Goal: Information Seeking & Learning: Learn about a topic

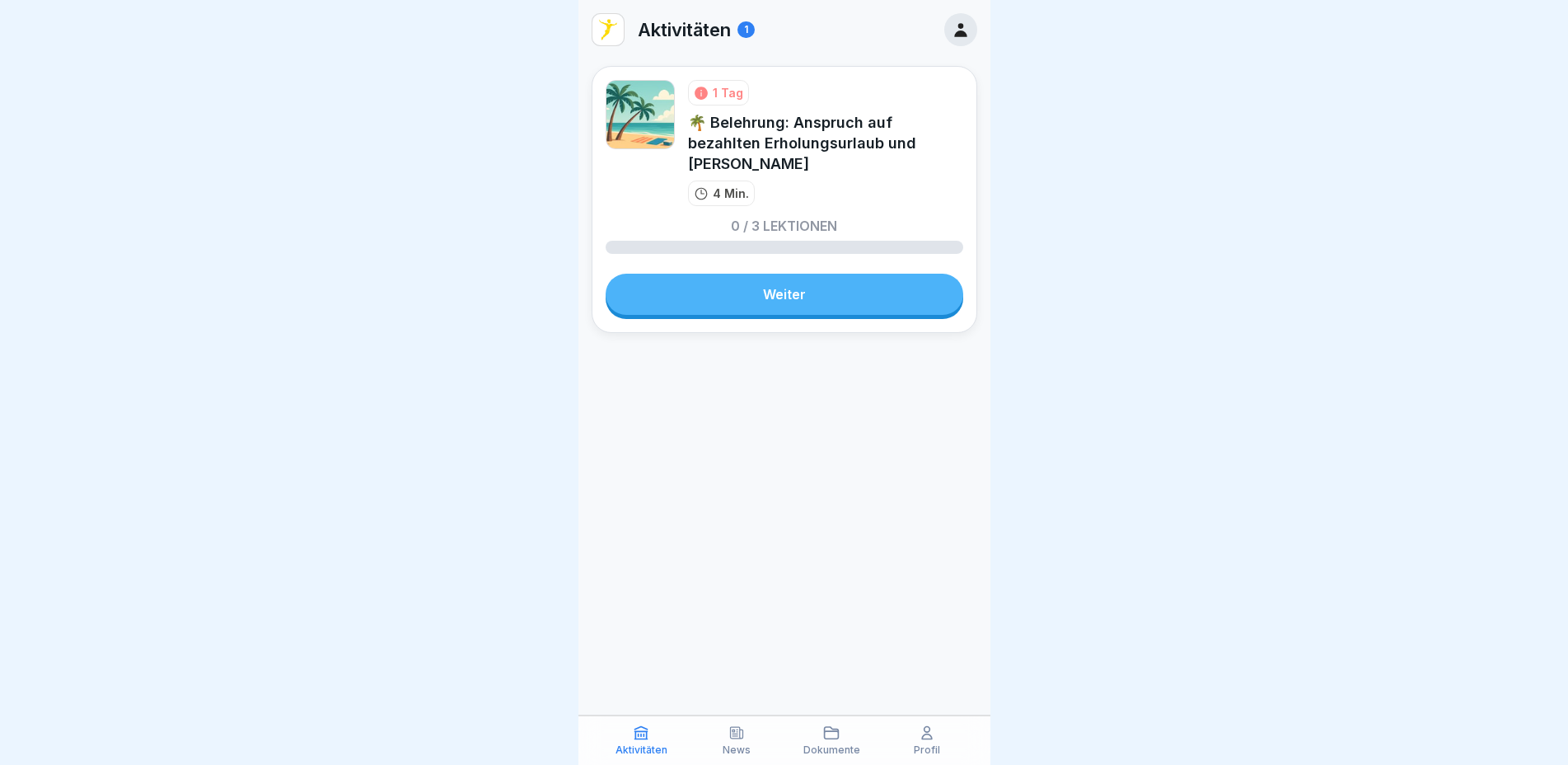
click at [783, 294] on link "Weiter" at bounding box center [784, 294] width 358 height 41
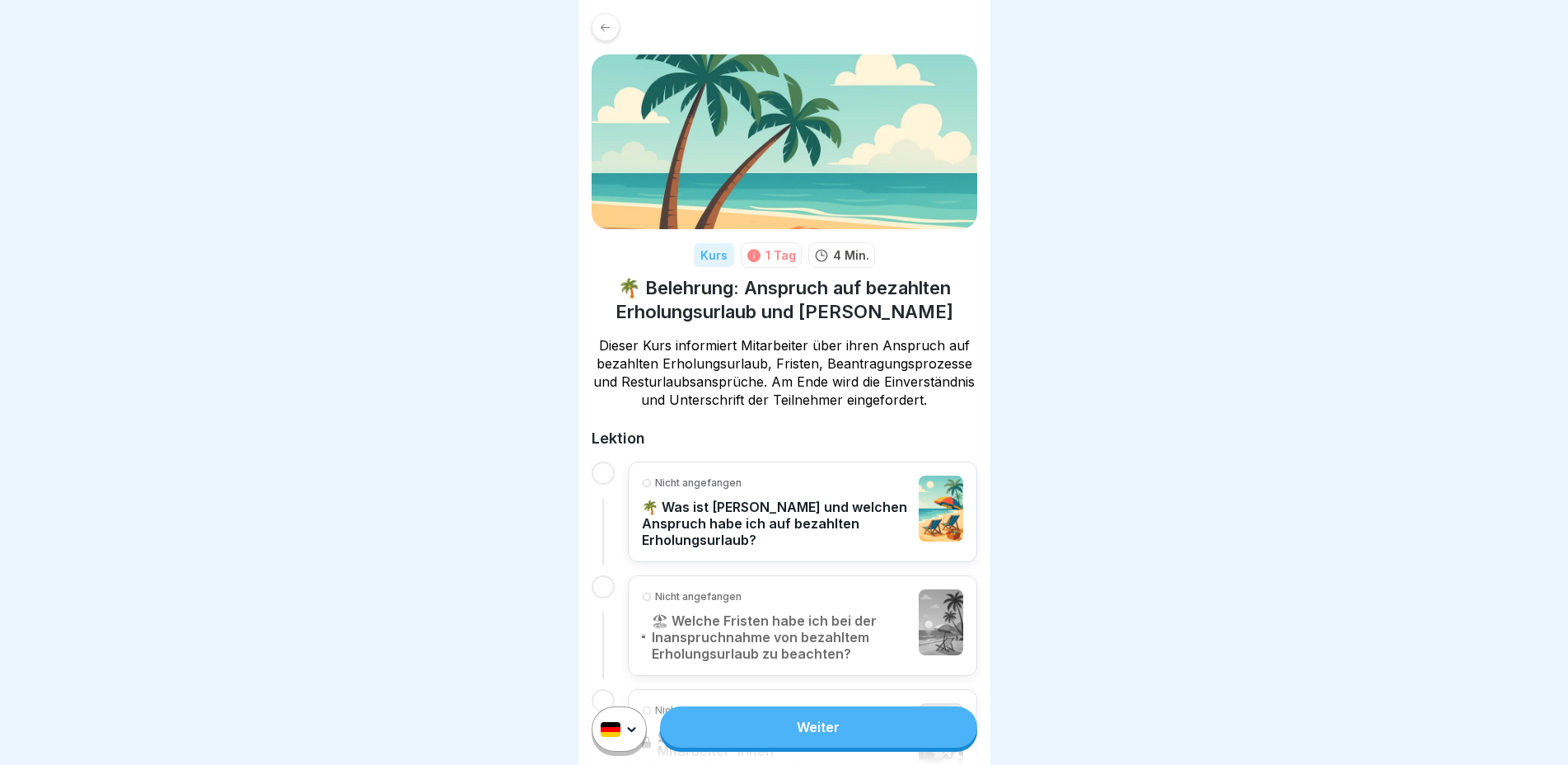
click at [784, 746] on link "Weiter" at bounding box center [818, 727] width 316 height 41
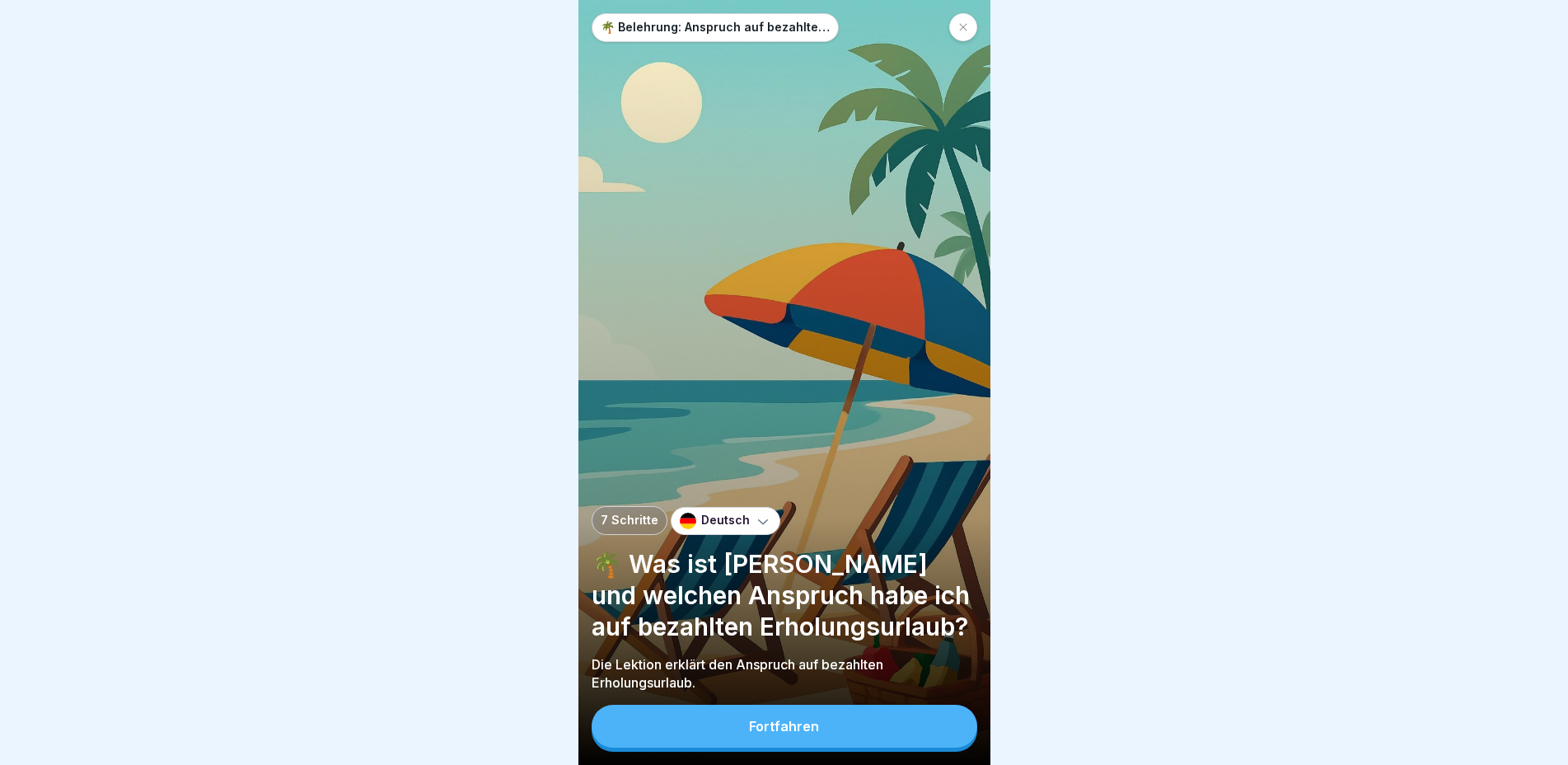
scroll to position [14, 0]
click at [847, 730] on button "Fortfahren" at bounding box center [784, 726] width 386 height 43
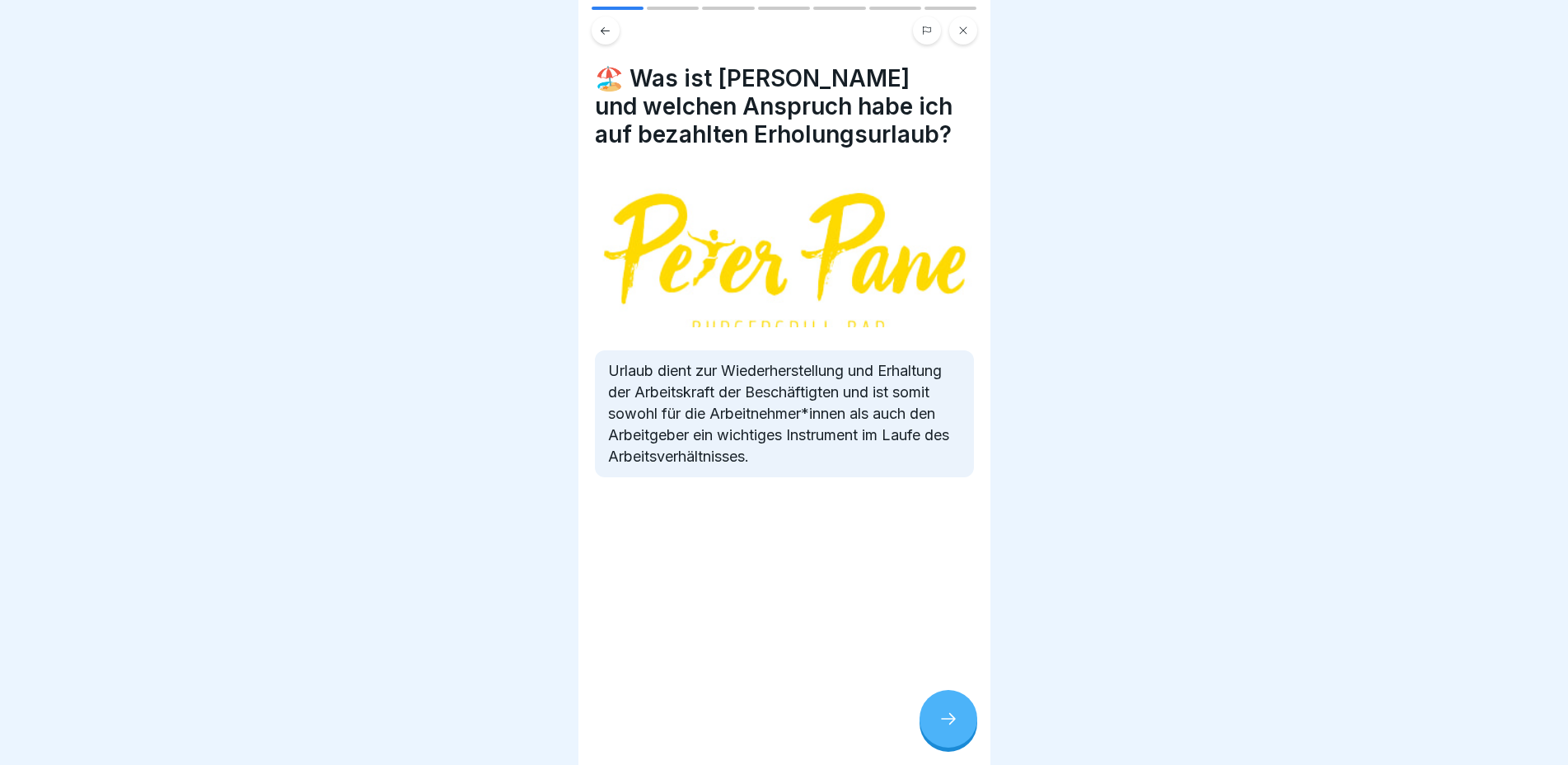
click at [954, 708] on div at bounding box center [949, 719] width 57 height 57
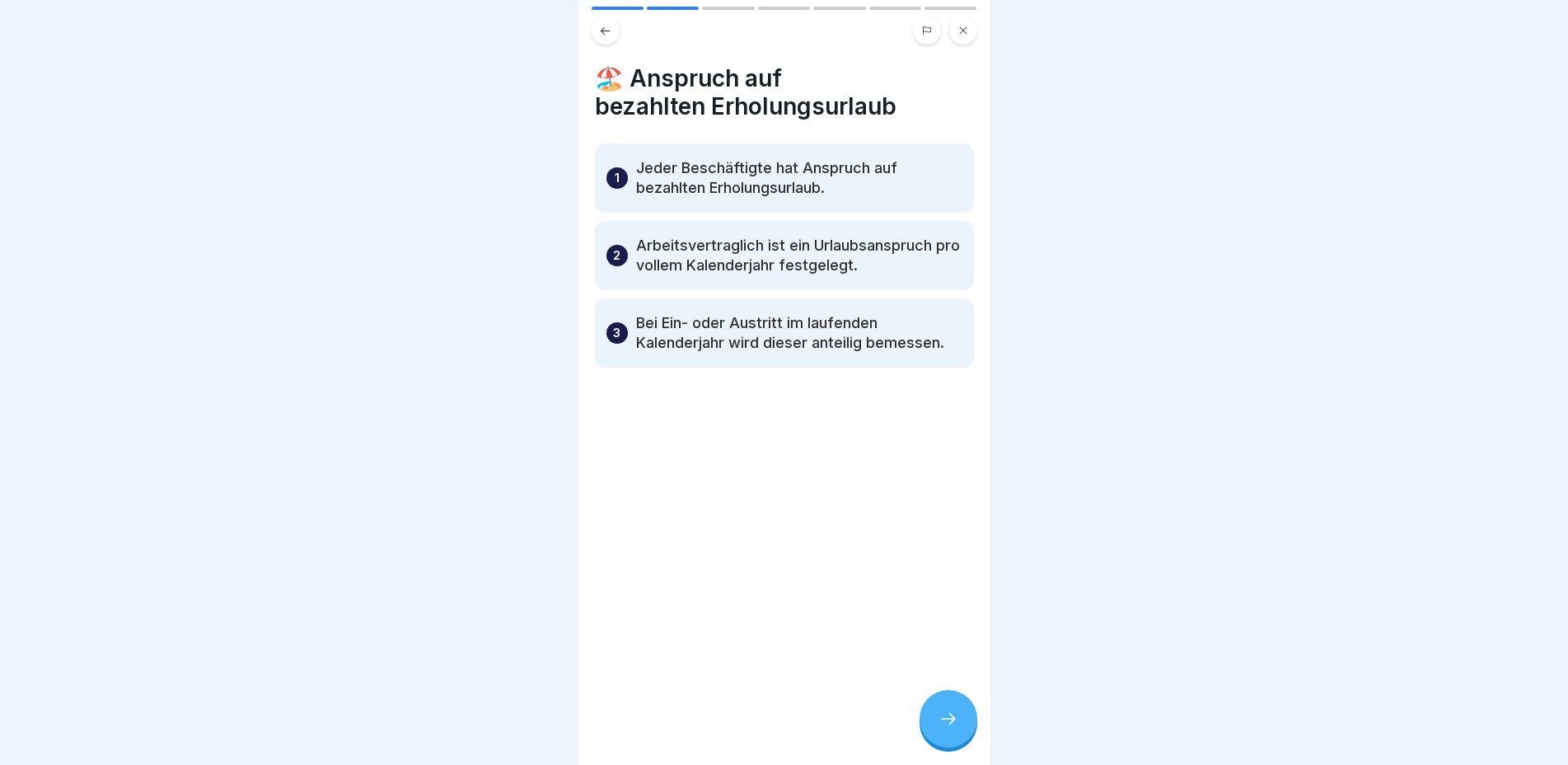
click at [955, 715] on icon at bounding box center [948, 718] width 19 height 19
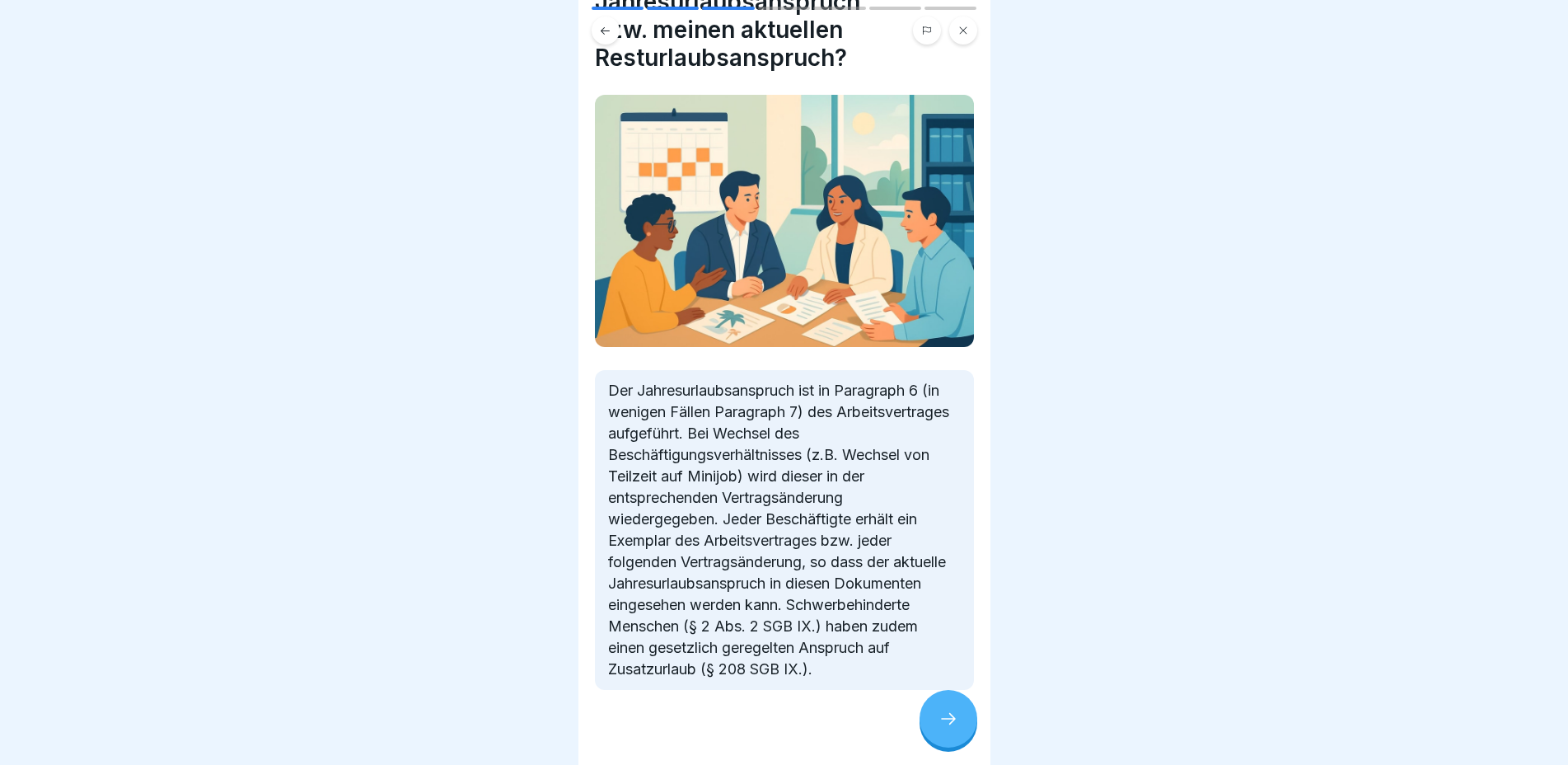
scroll to position [120, 0]
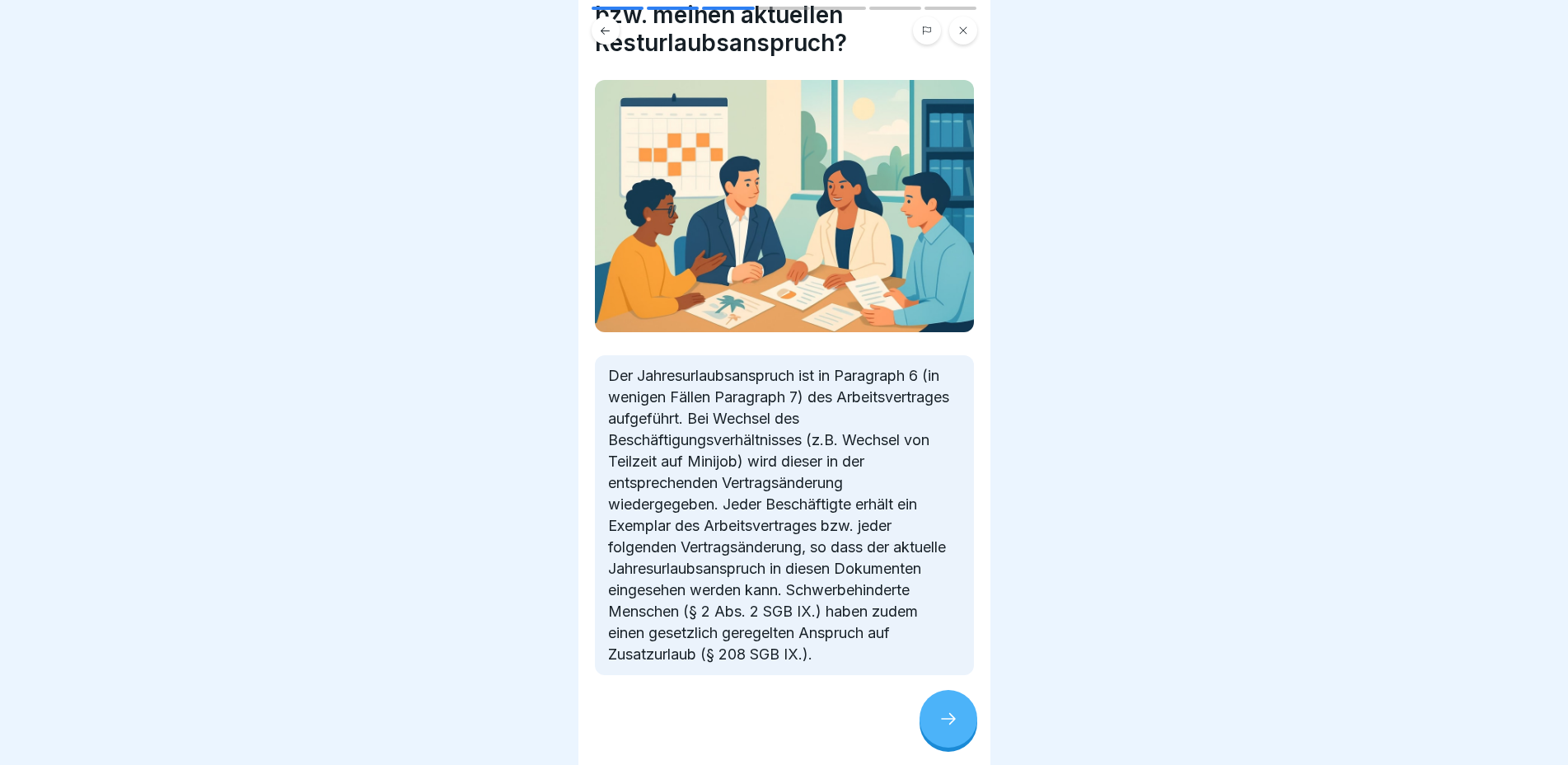
click at [950, 721] on icon at bounding box center [948, 718] width 19 height 19
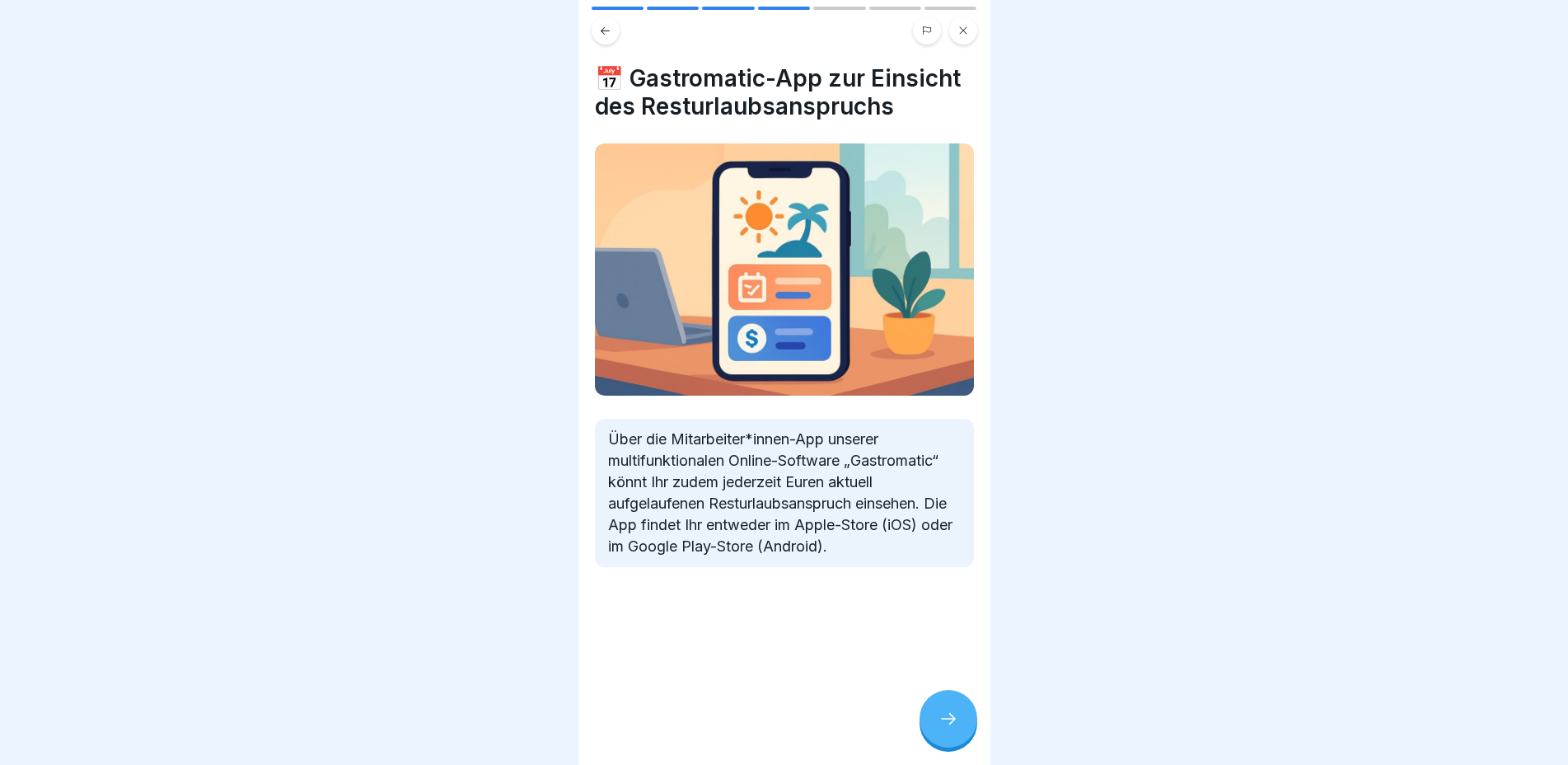
click at [951, 720] on icon at bounding box center [948, 718] width 19 height 19
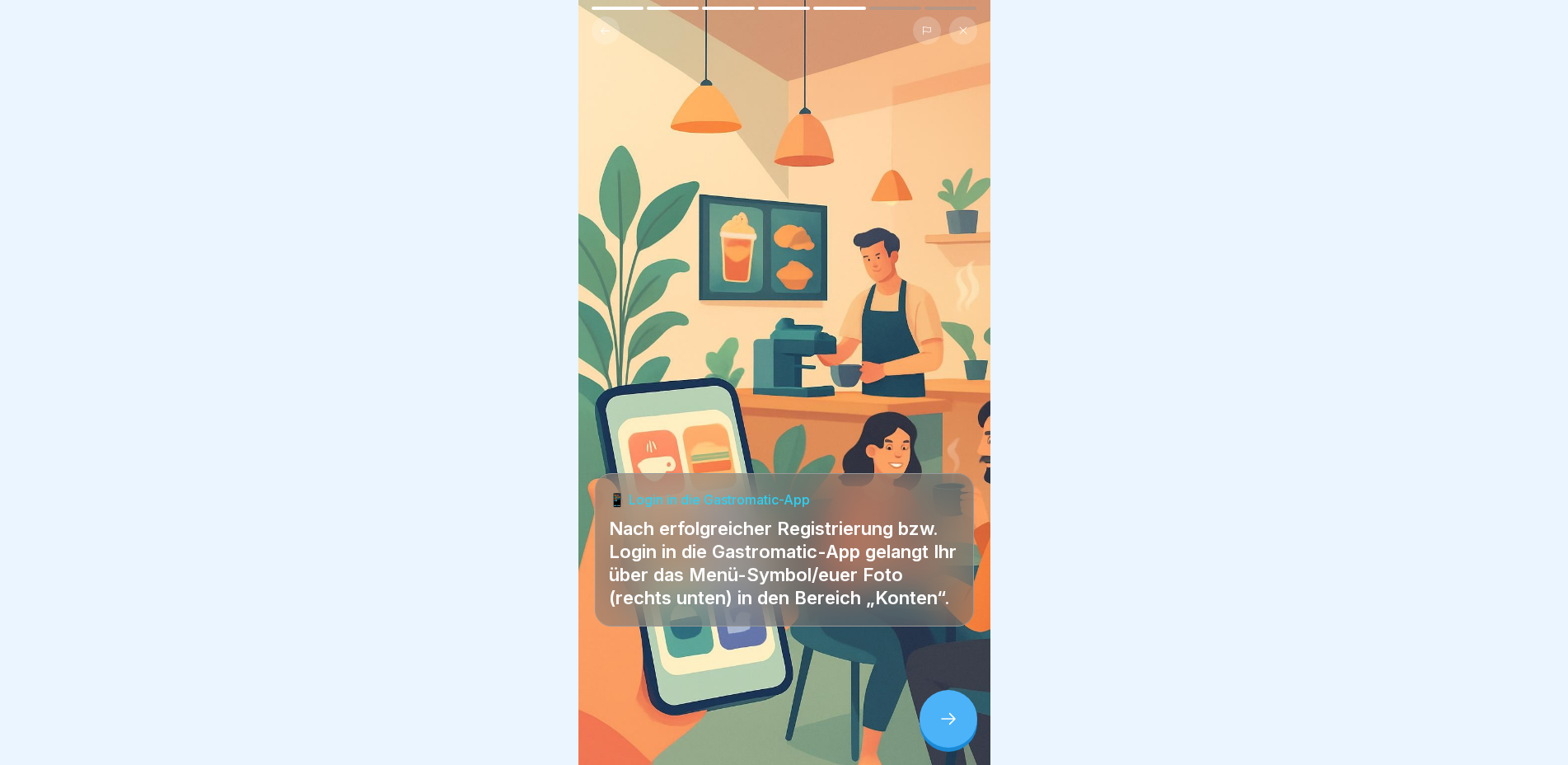
click at [960, 714] on div at bounding box center [949, 719] width 57 height 57
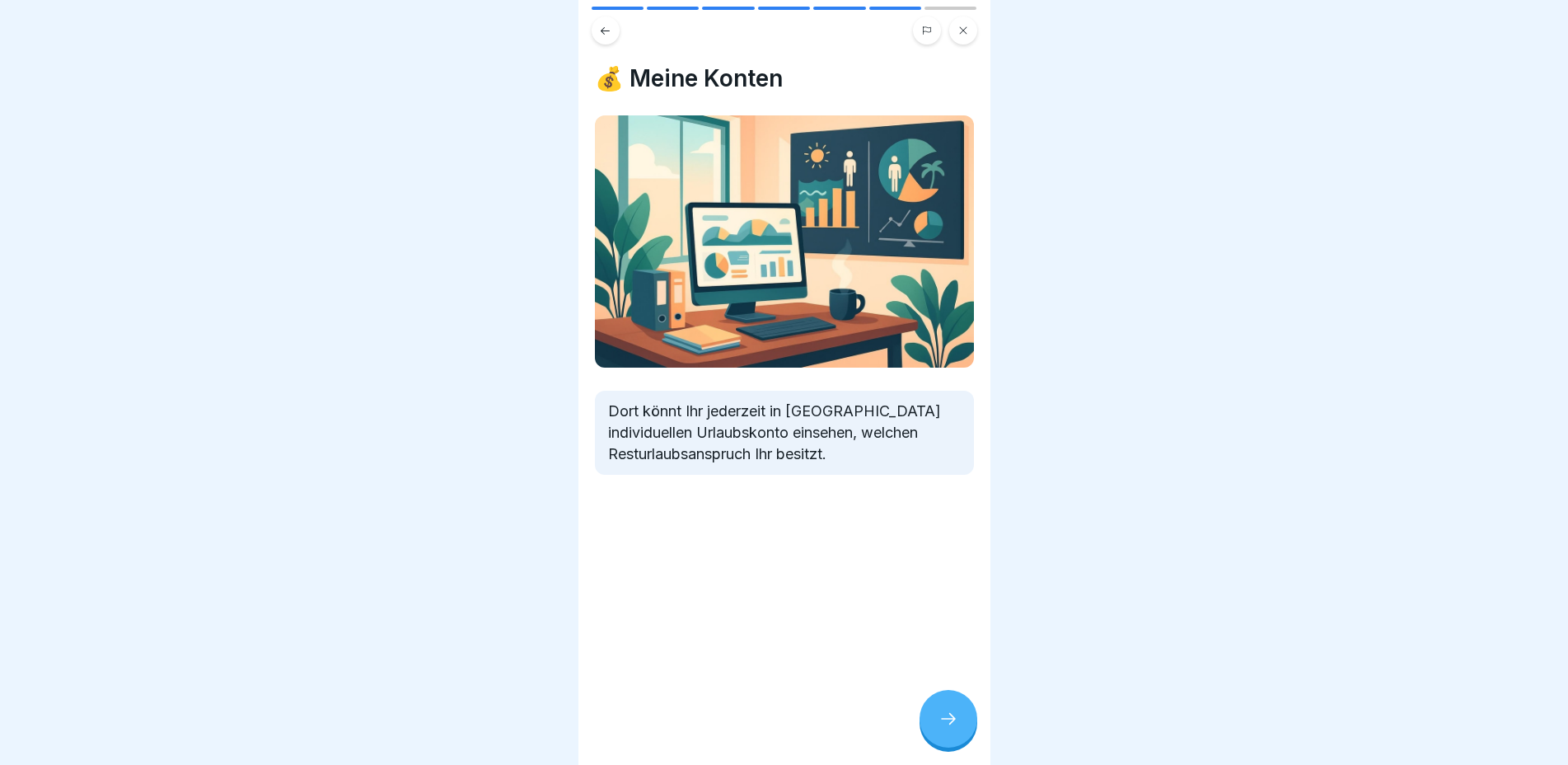
click at [960, 714] on div at bounding box center [949, 719] width 57 height 57
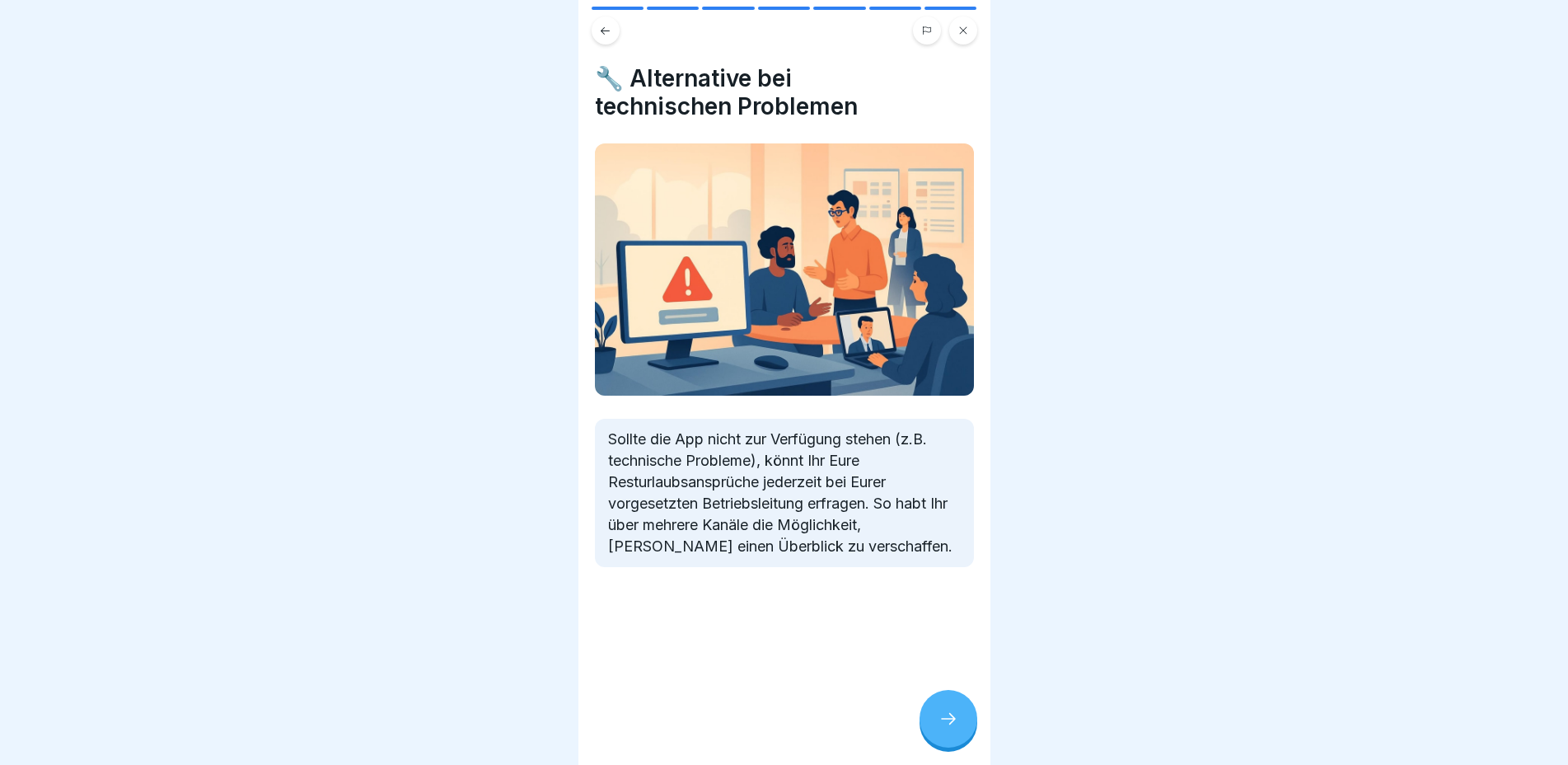
click at [960, 714] on div at bounding box center [949, 719] width 57 height 57
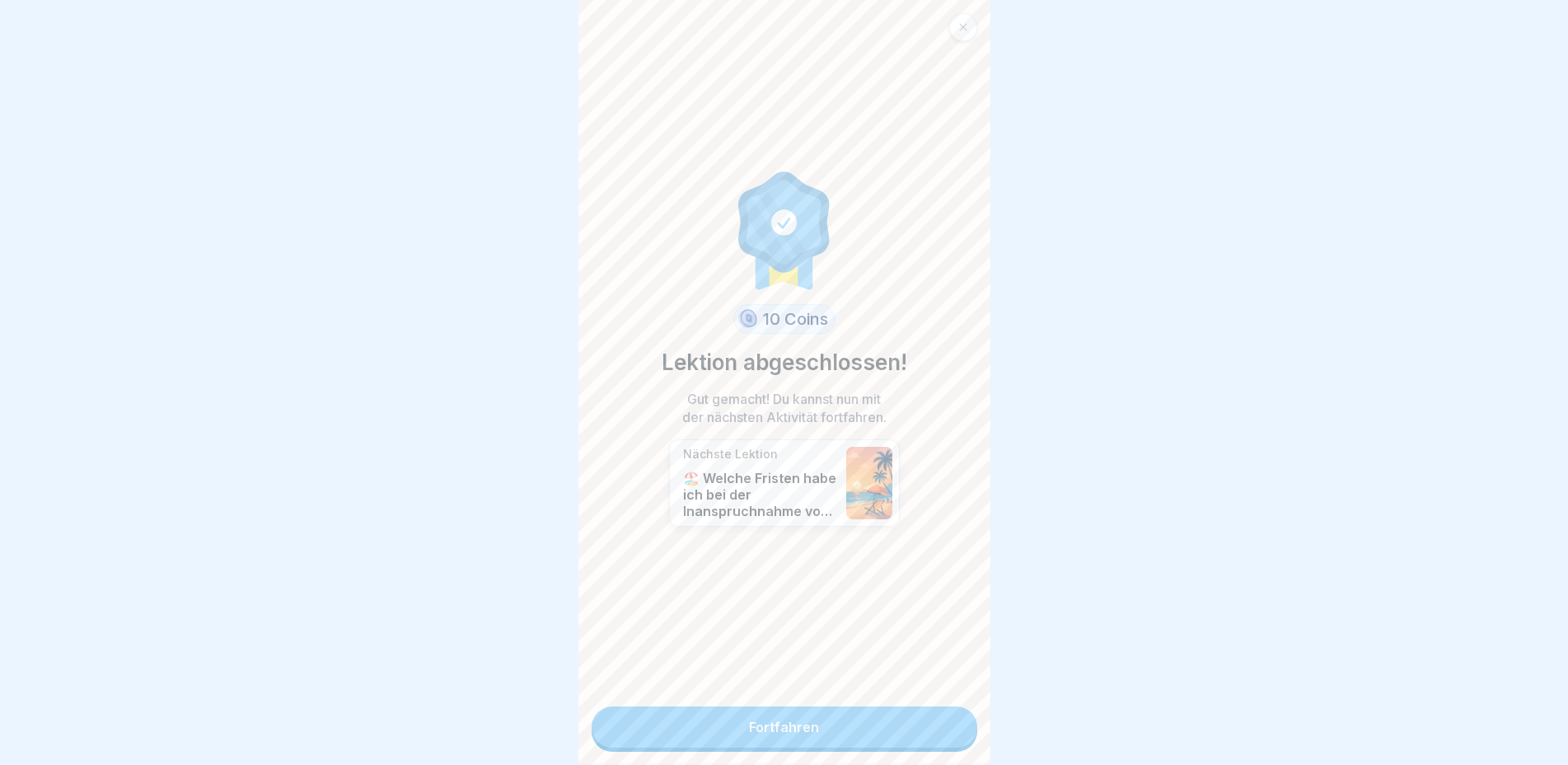
click at [885, 713] on link "Fortfahren" at bounding box center [784, 727] width 386 height 41
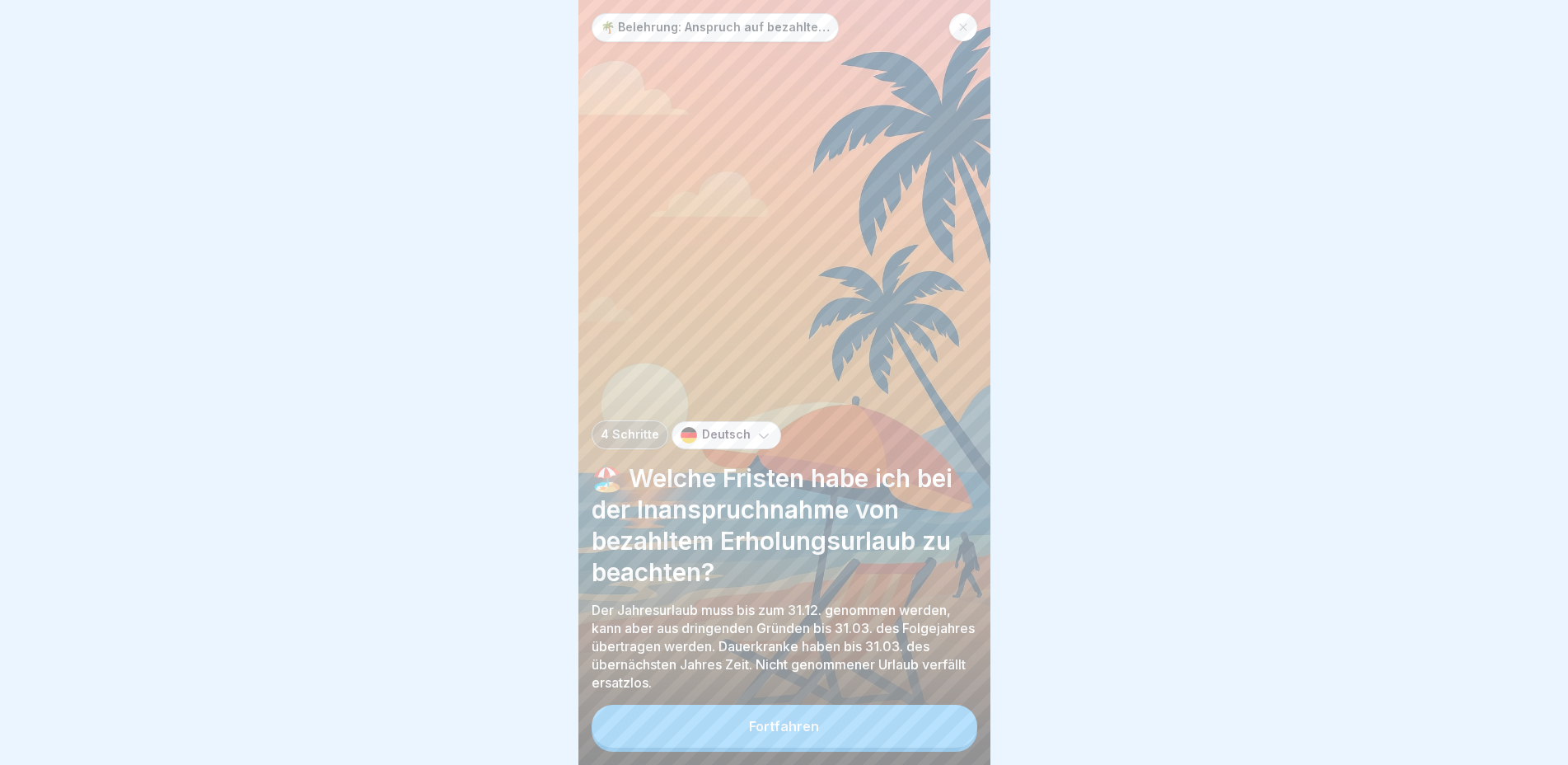
click at [892, 737] on button "Fortfahren" at bounding box center [784, 726] width 386 height 43
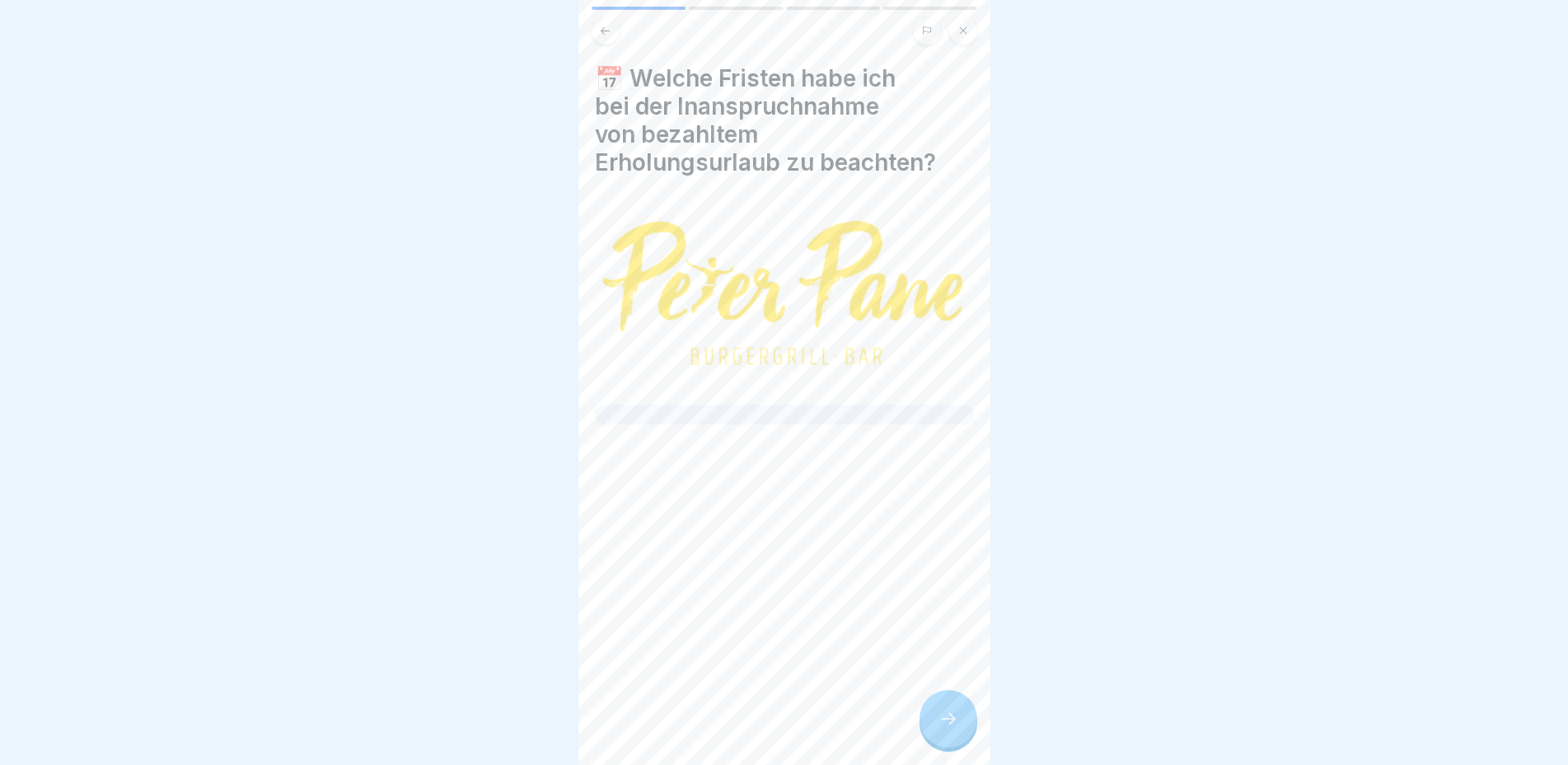
click at [955, 729] on icon at bounding box center [948, 718] width 19 height 19
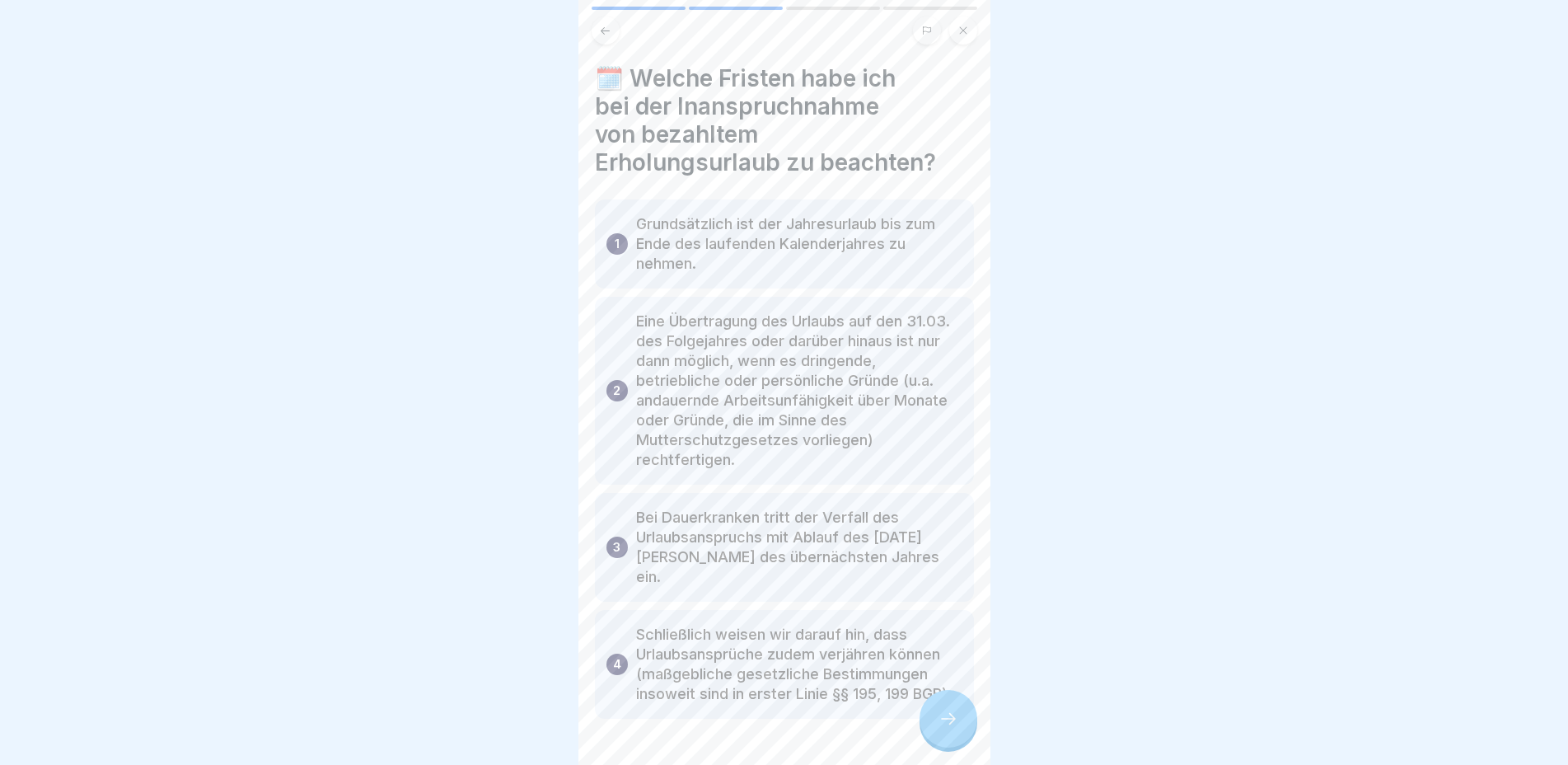
click at [948, 729] on icon at bounding box center [948, 718] width 19 height 19
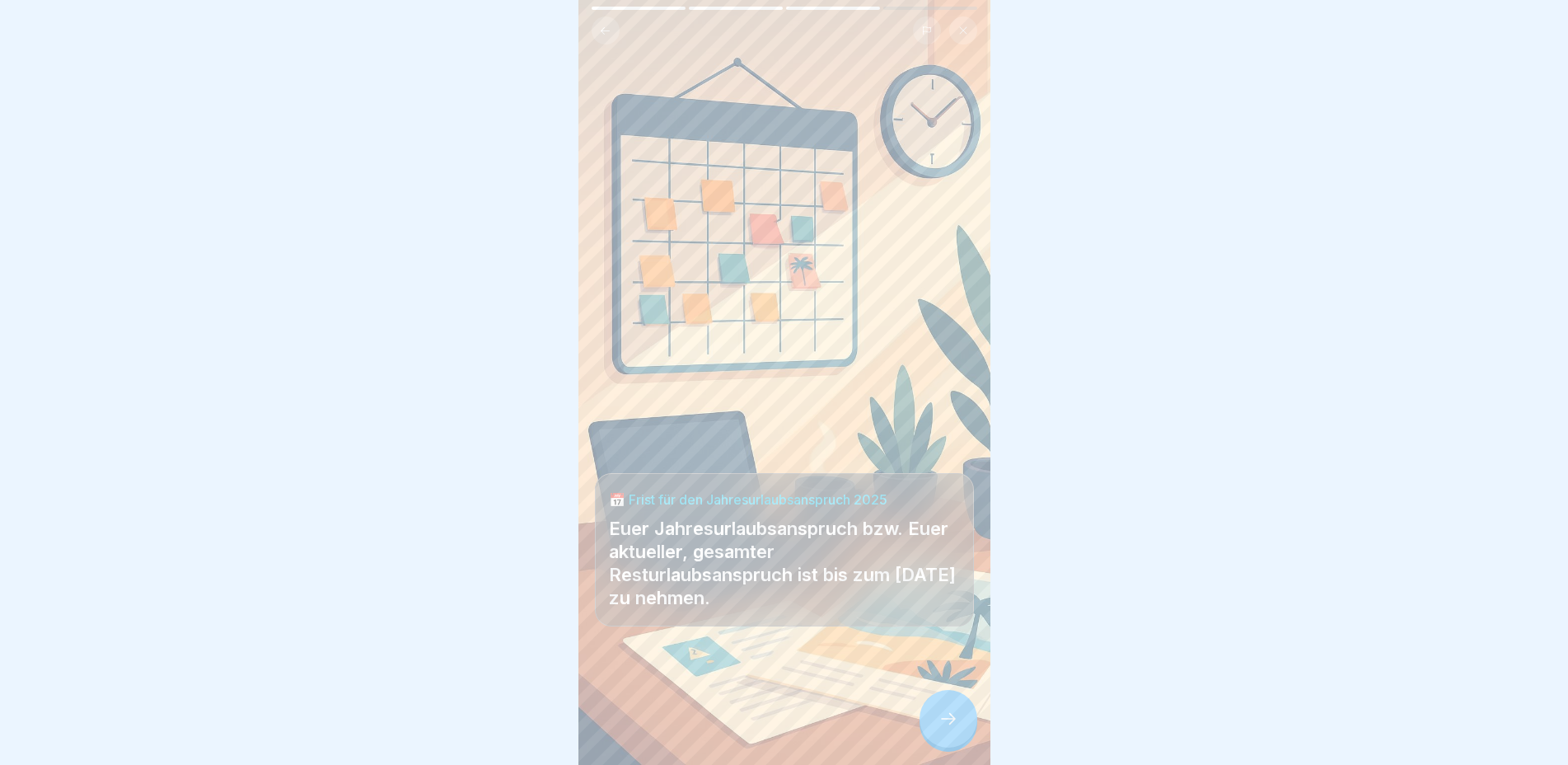
click at [956, 729] on icon at bounding box center [948, 718] width 19 height 19
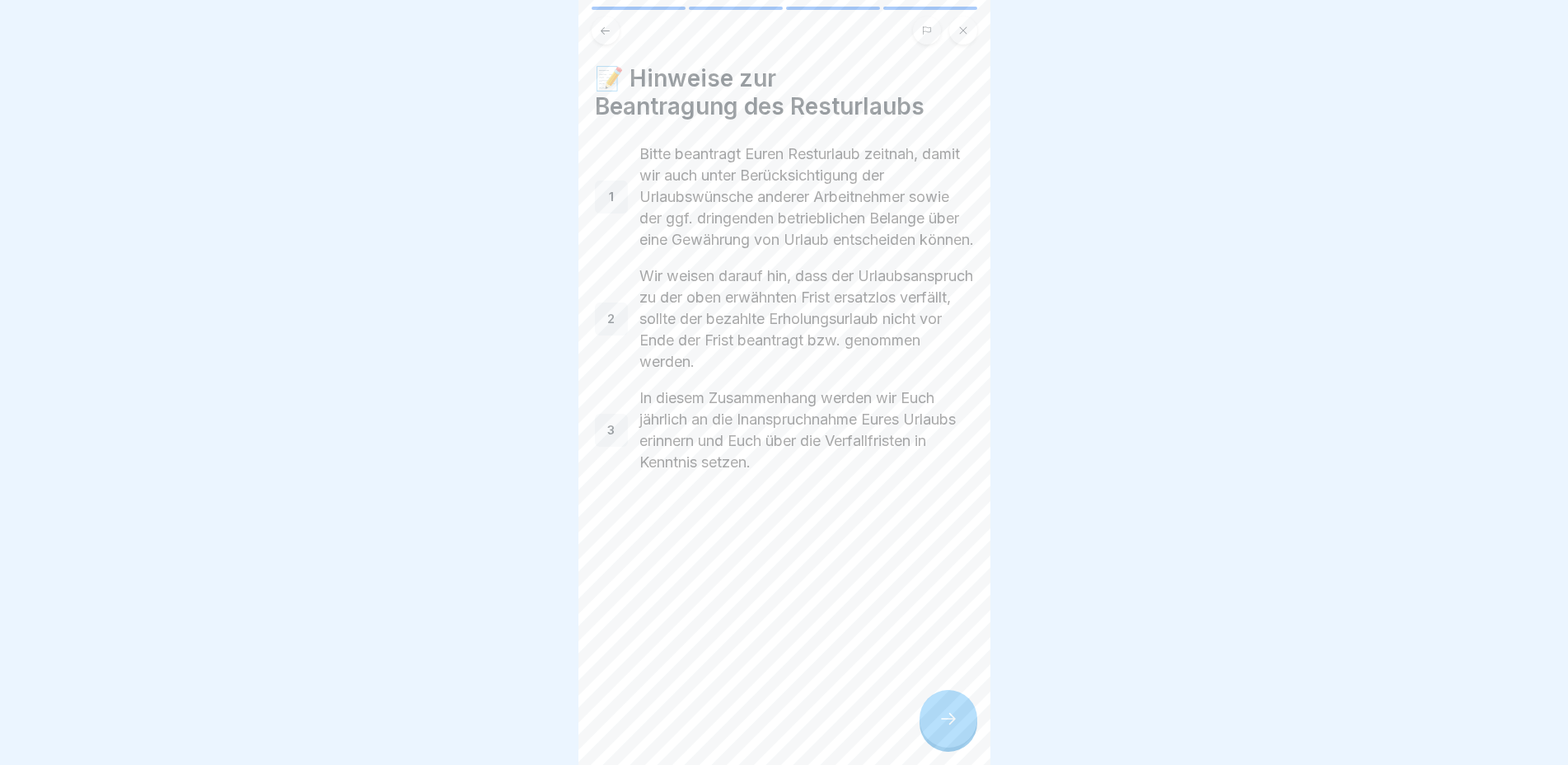
click at [956, 729] on icon at bounding box center [948, 718] width 19 height 19
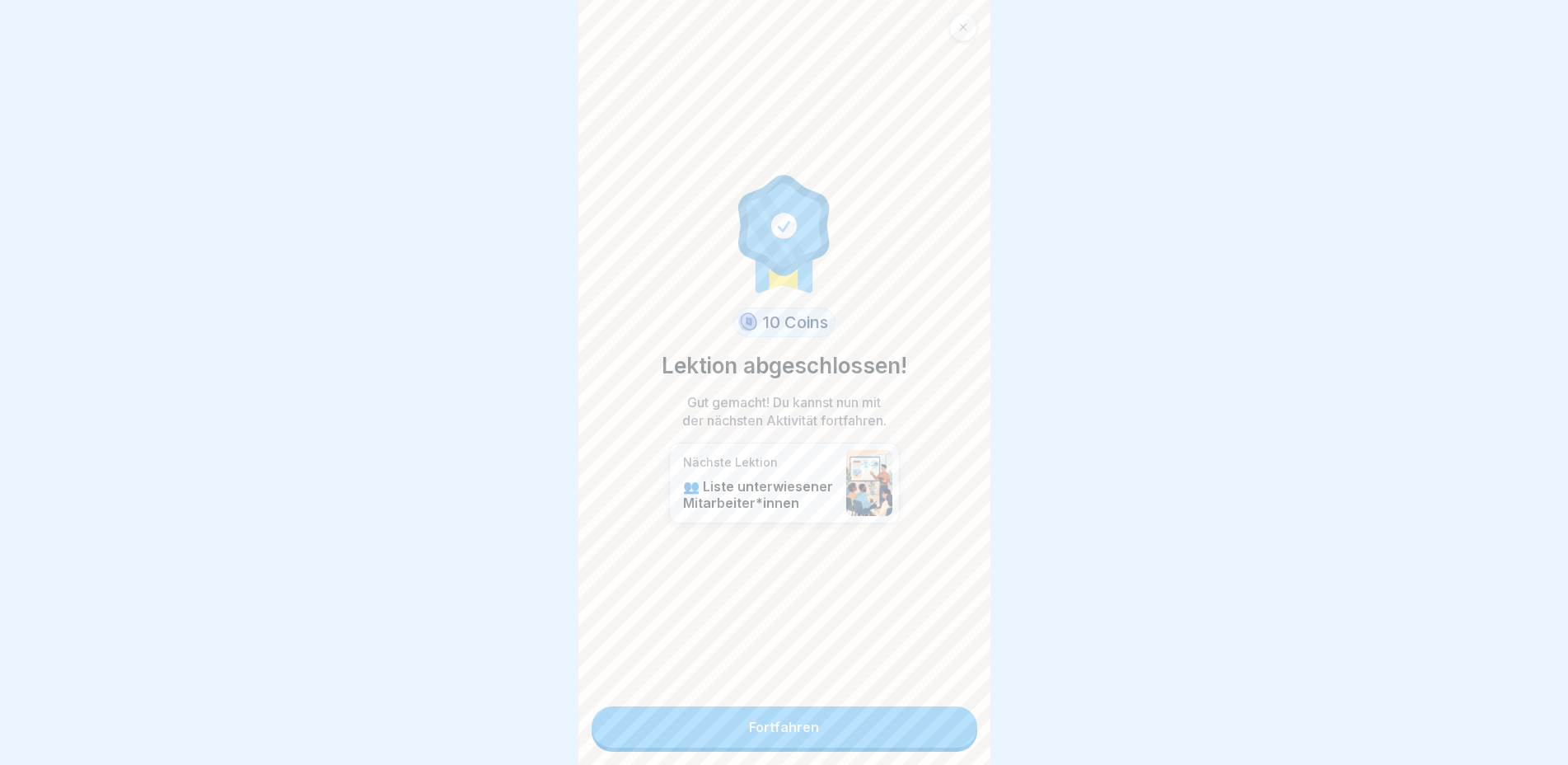
click at [908, 730] on link "Fortfahren" at bounding box center [784, 727] width 386 height 41
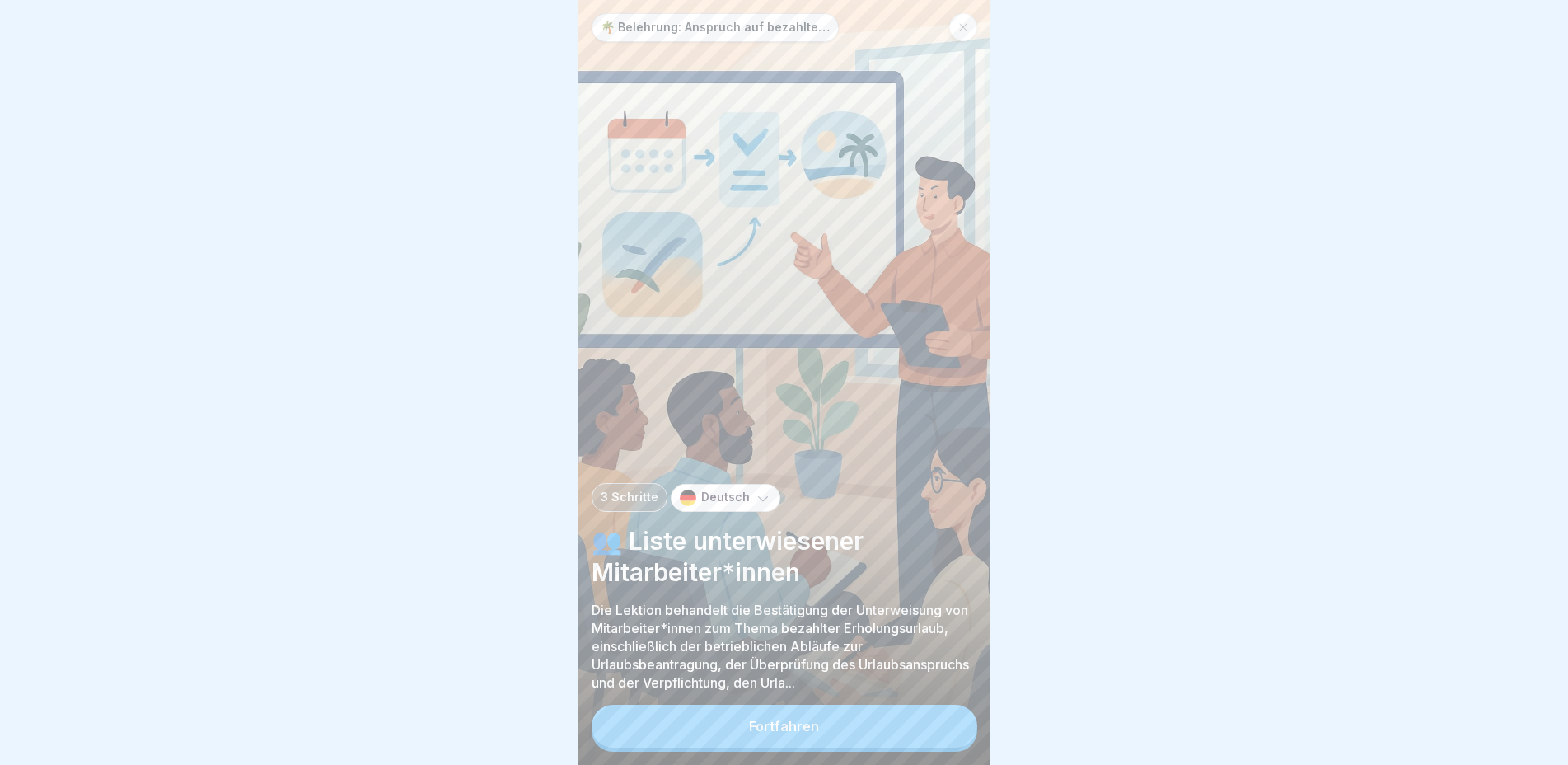
click at [911, 736] on button "Fortfahren" at bounding box center [784, 726] width 386 height 43
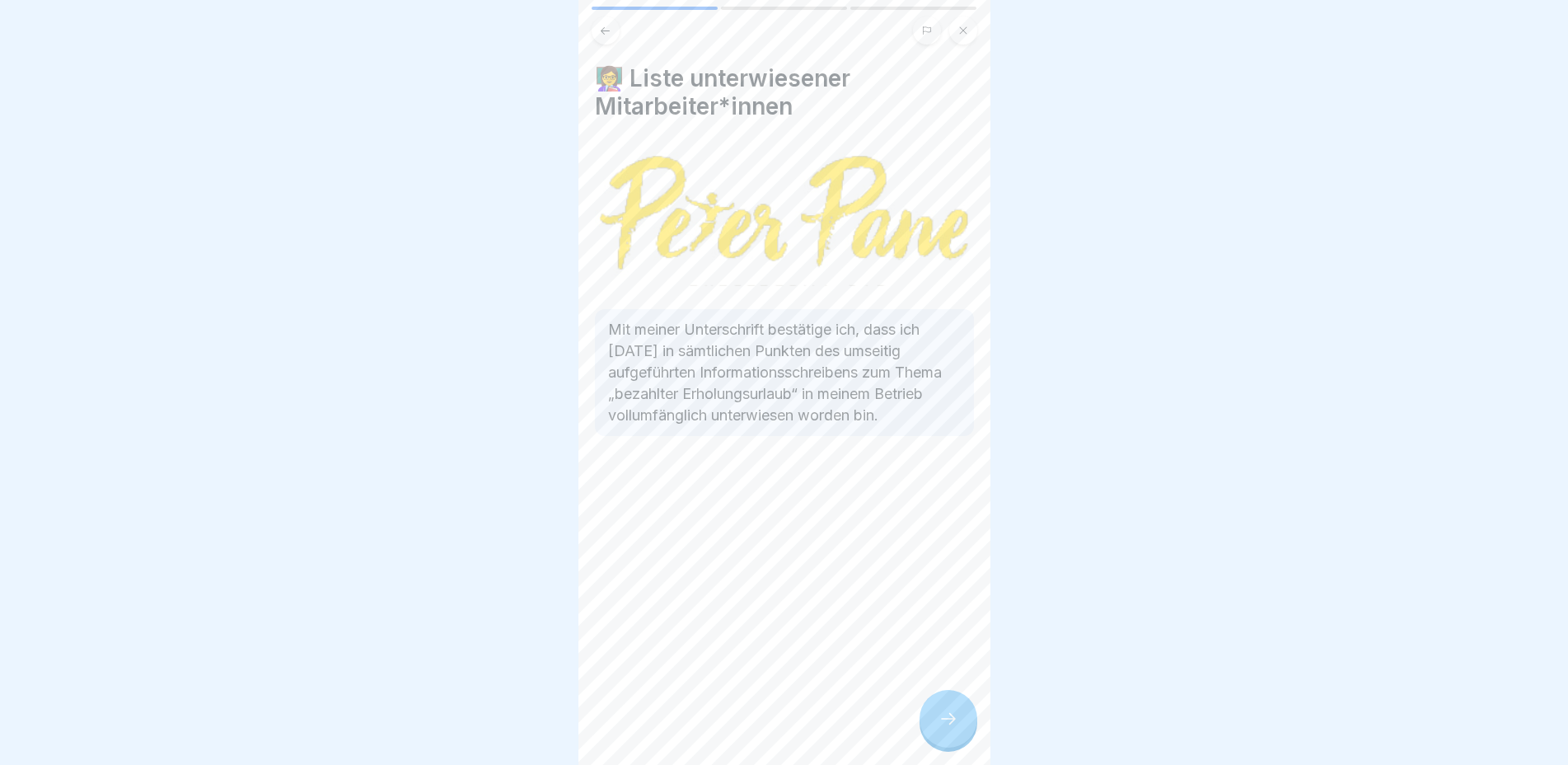
click at [948, 724] on icon at bounding box center [948, 718] width 19 height 19
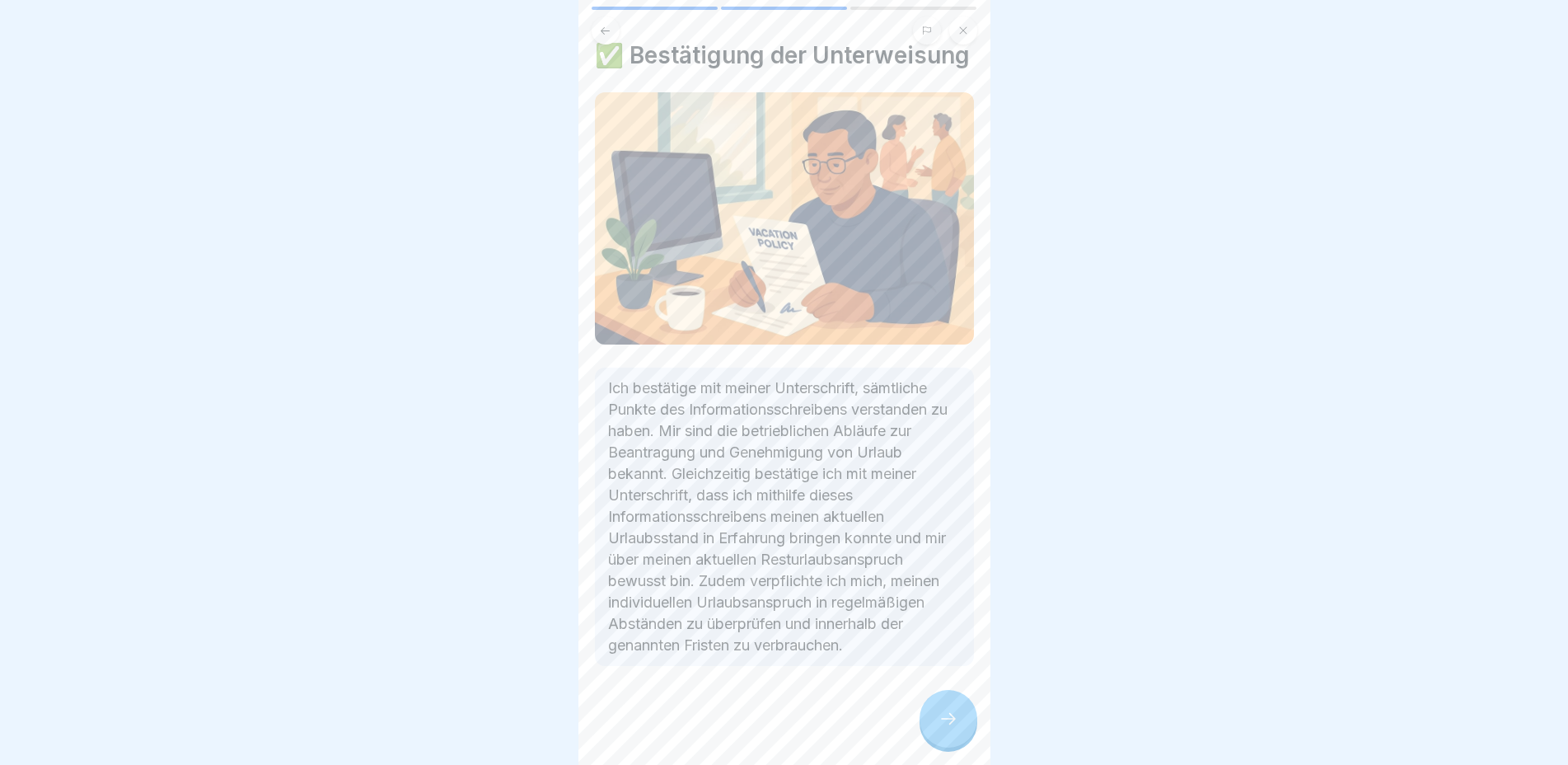
scroll to position [63, 0]
click at [960, 719] on div at bounding box center [949, 719] width 57 height 57
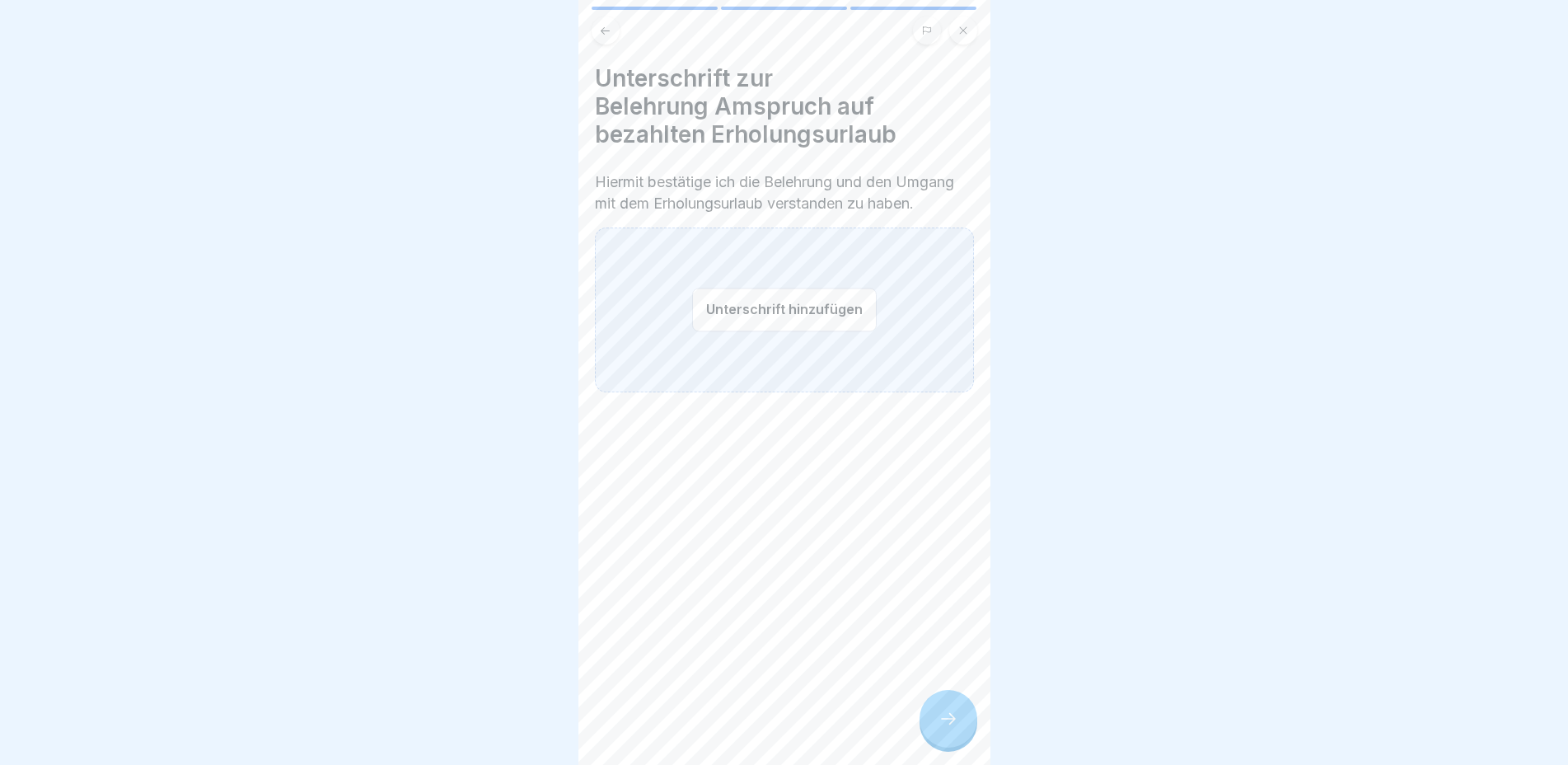
click at [782, 331] on button "Unterschrift hinzufügen" at bounding box center [784, 309] width 185 height 44
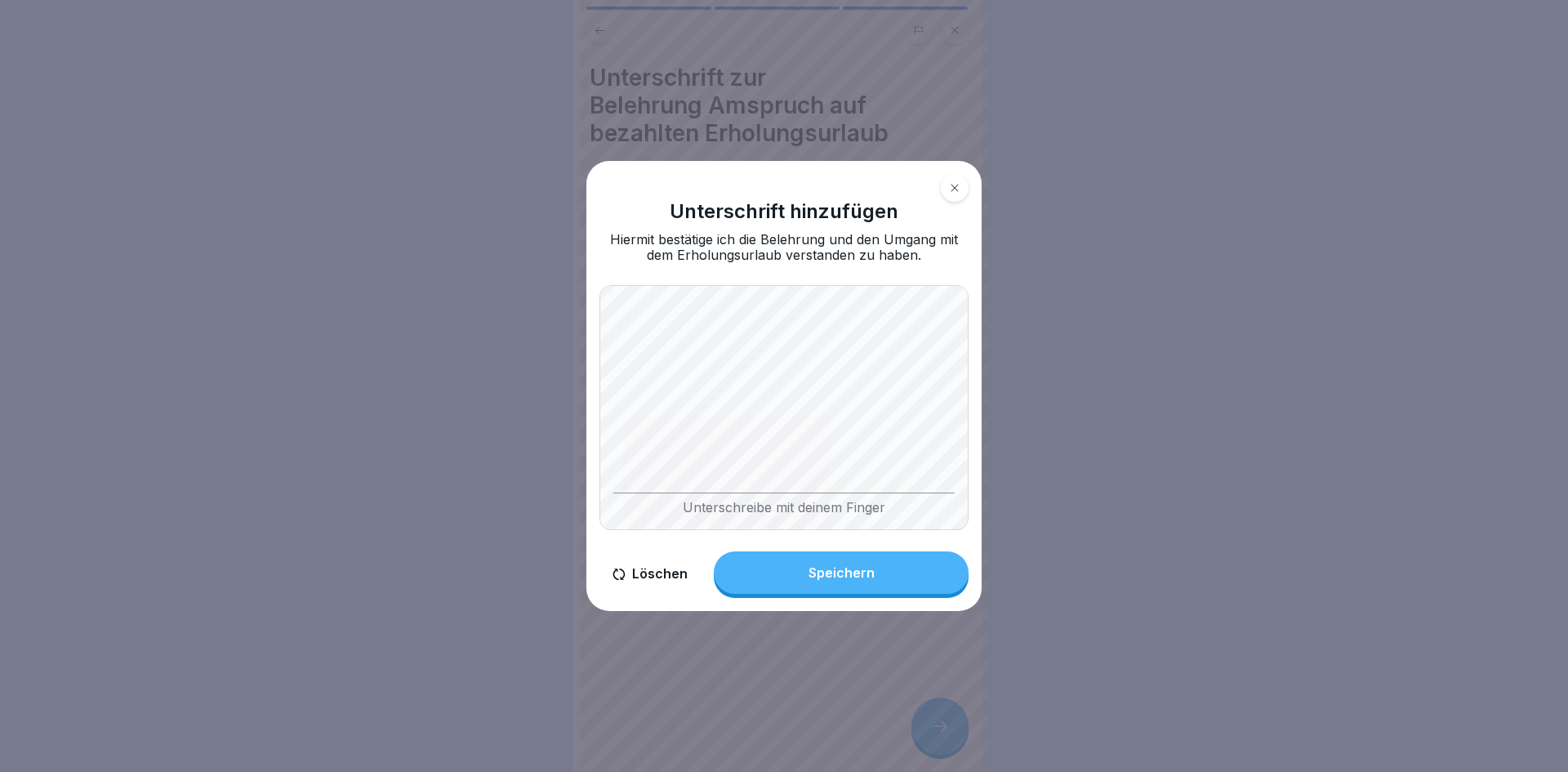
click at [763, 501] on div "Unterschreibe mit deinem Finger" at bounding box center [784, 407] width 369 height 245
click at [849, 562] on button "Speichern" at bounding box center [841, 573] width 255 height 42
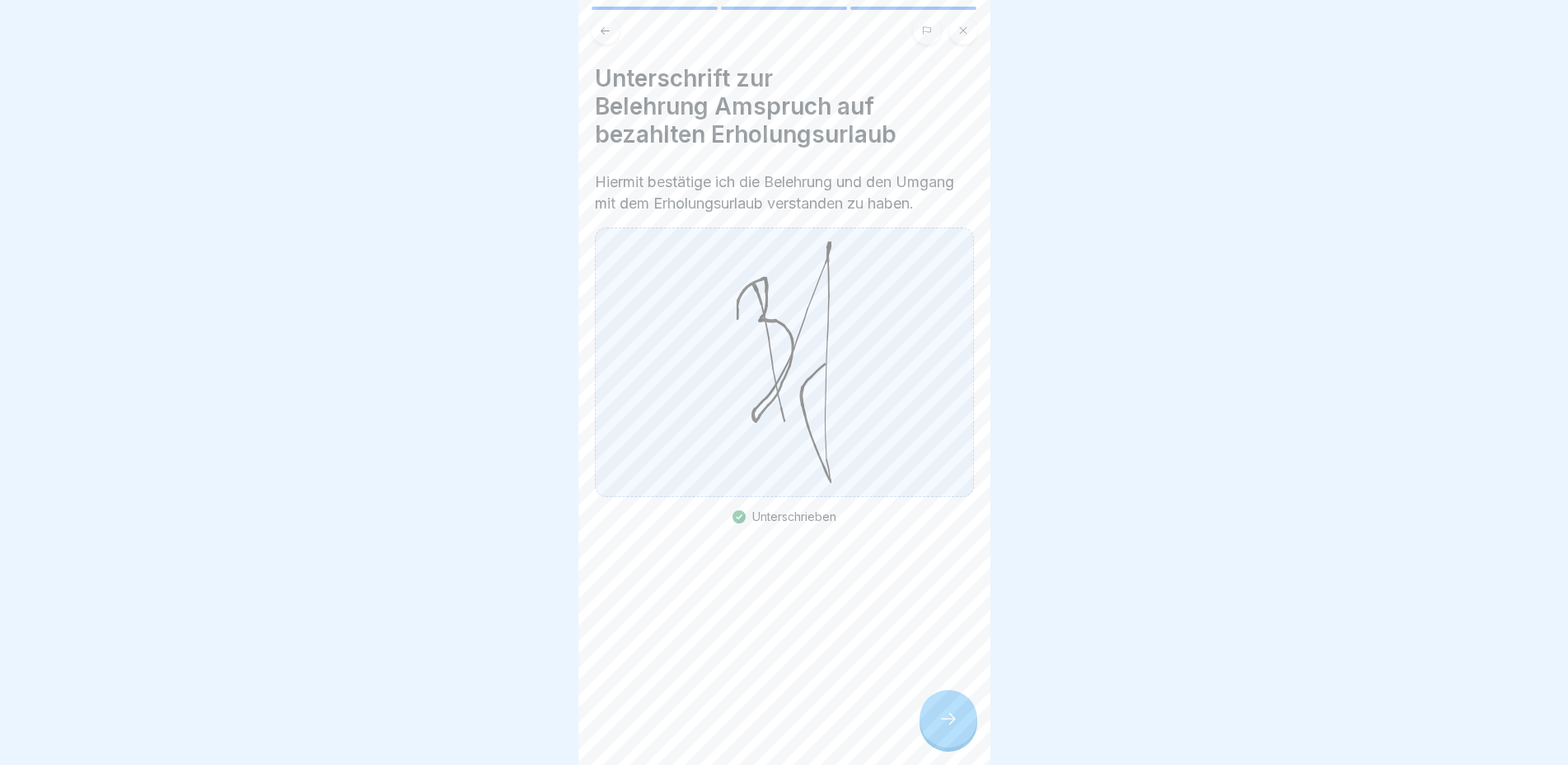
click at [960, 724] on div at bounding box center [949, 719] width 57 height 57
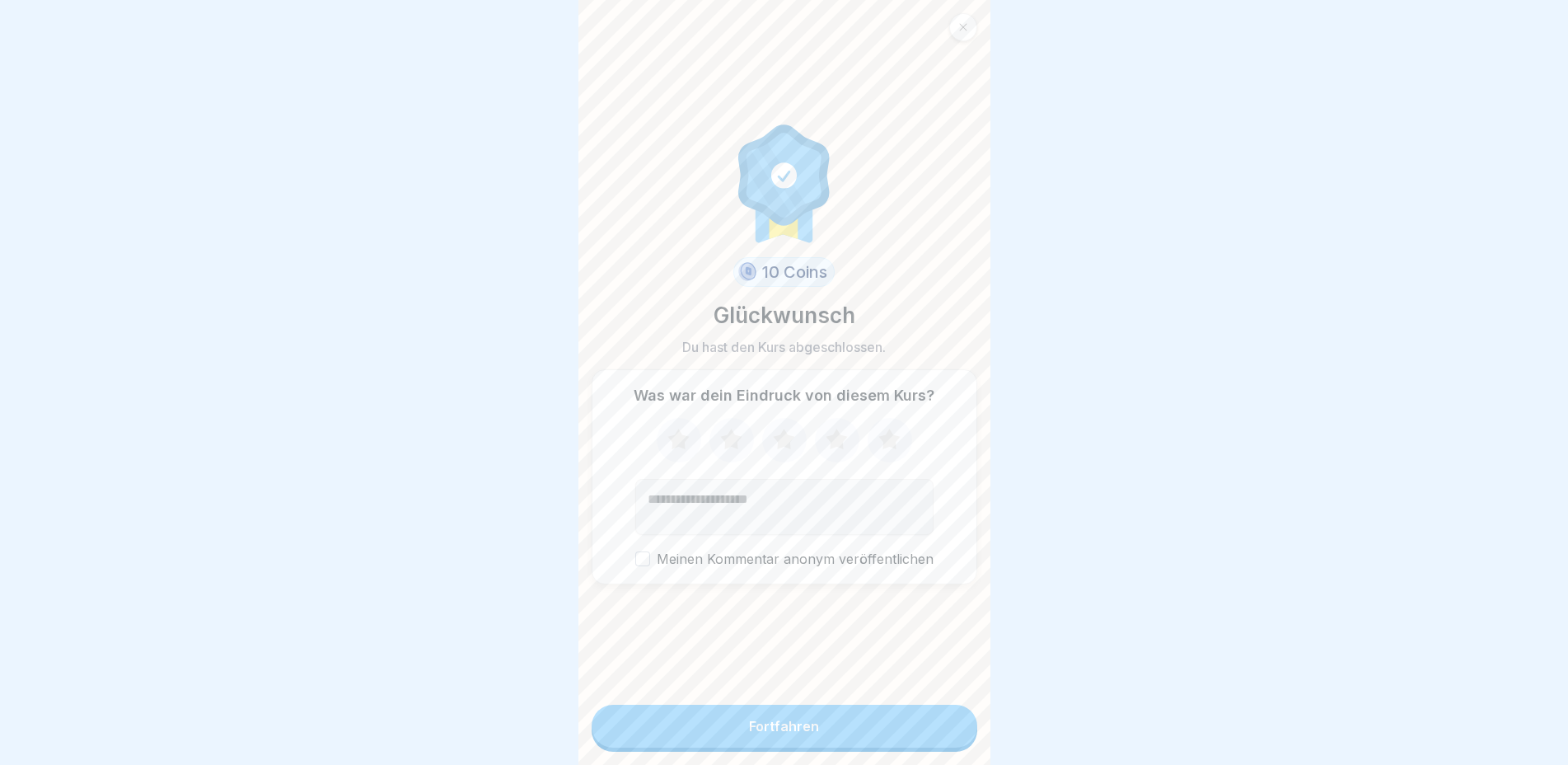
click at [886, 443] on icon at bounding box center [888, 439] width 21 height 20
click at [808, 747] on button "Fortfahren" at bounding box center [784, 726] width 386 height 43
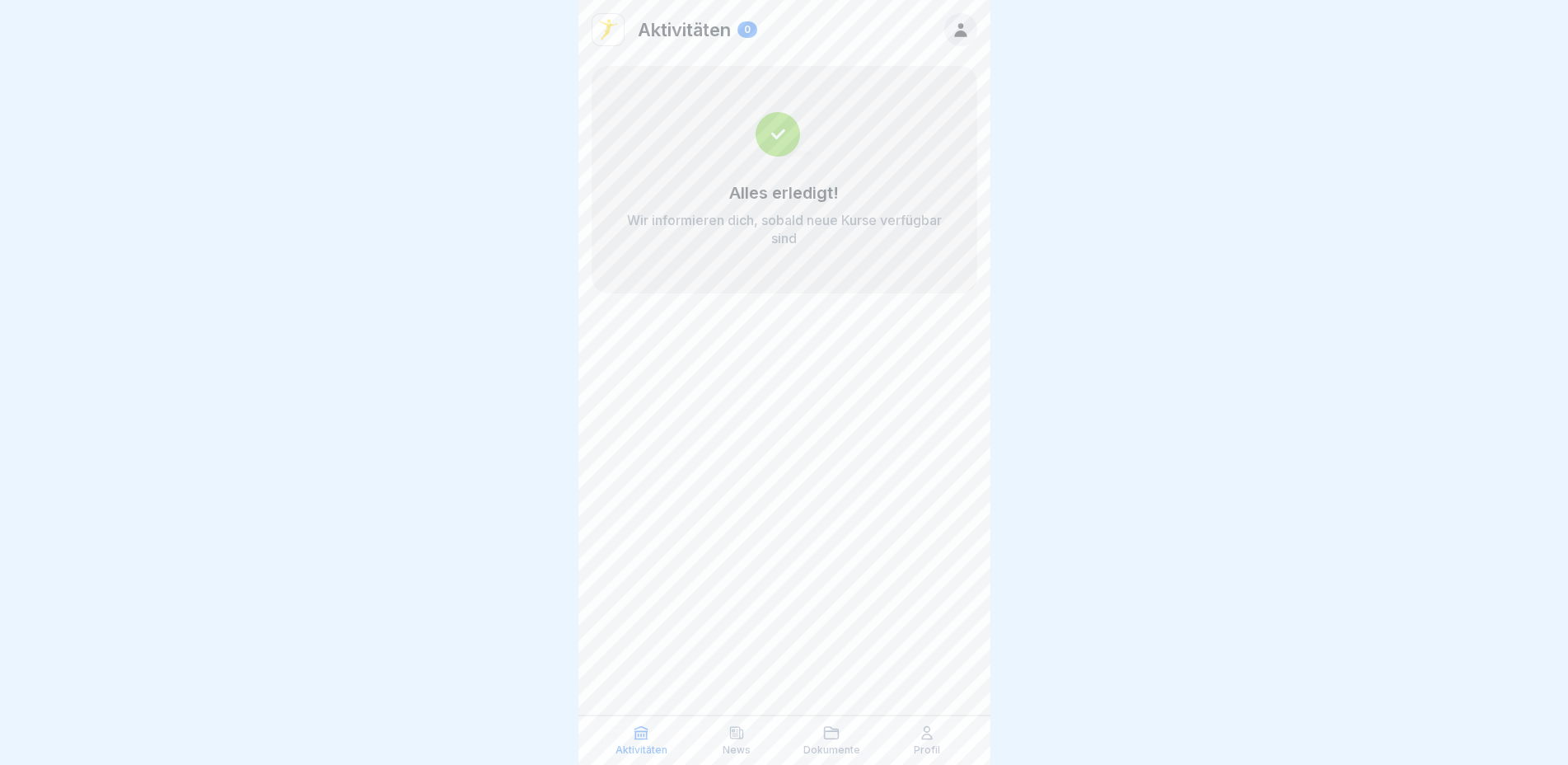
click at [749, 737] on div "News" at bounding box center [736, 740] width 87 height 32
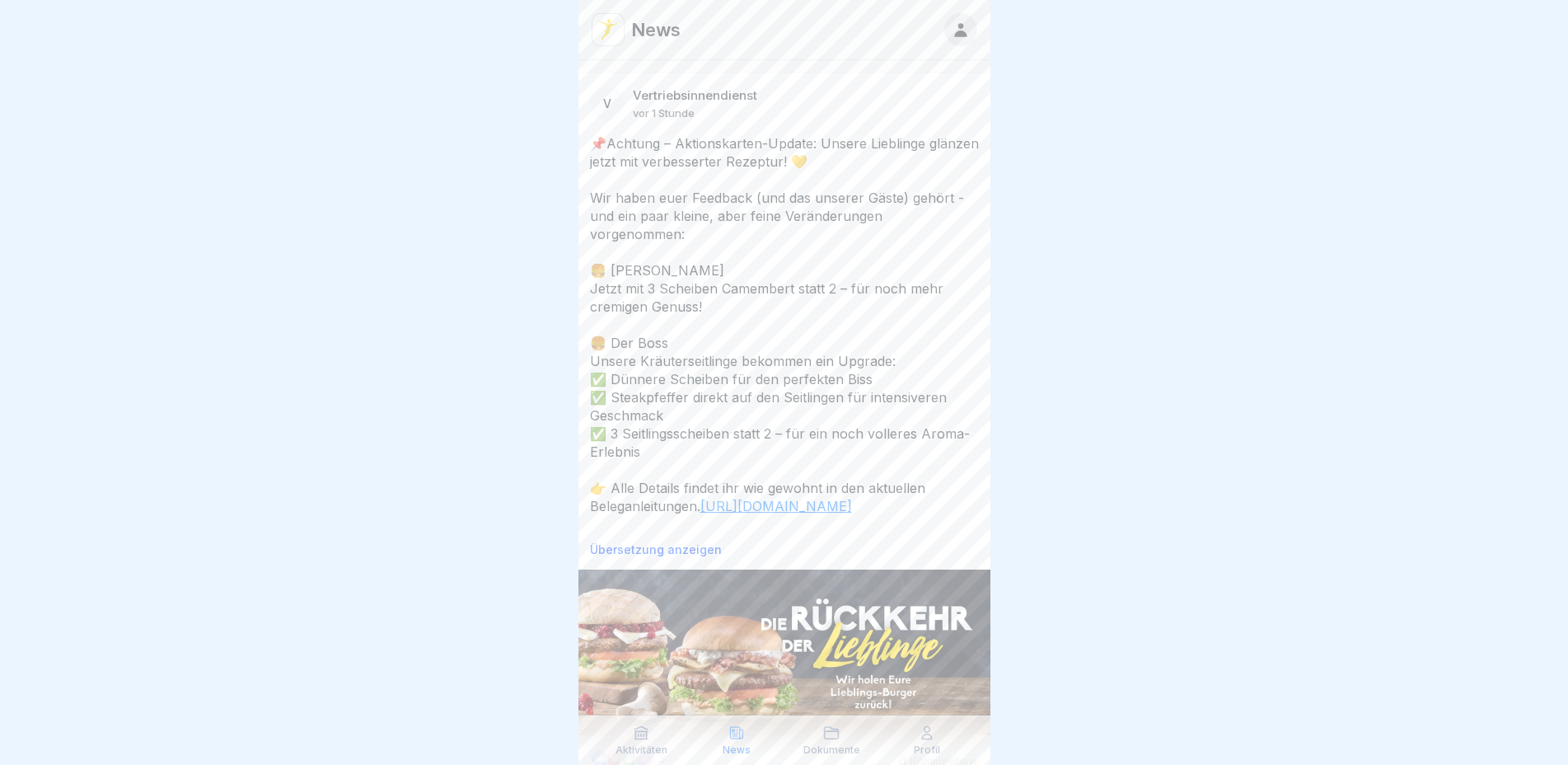
click at [789, 515] on link "[URL][DOMAIN_NAME]" at bounding box center [776, 506] width 152 height 17
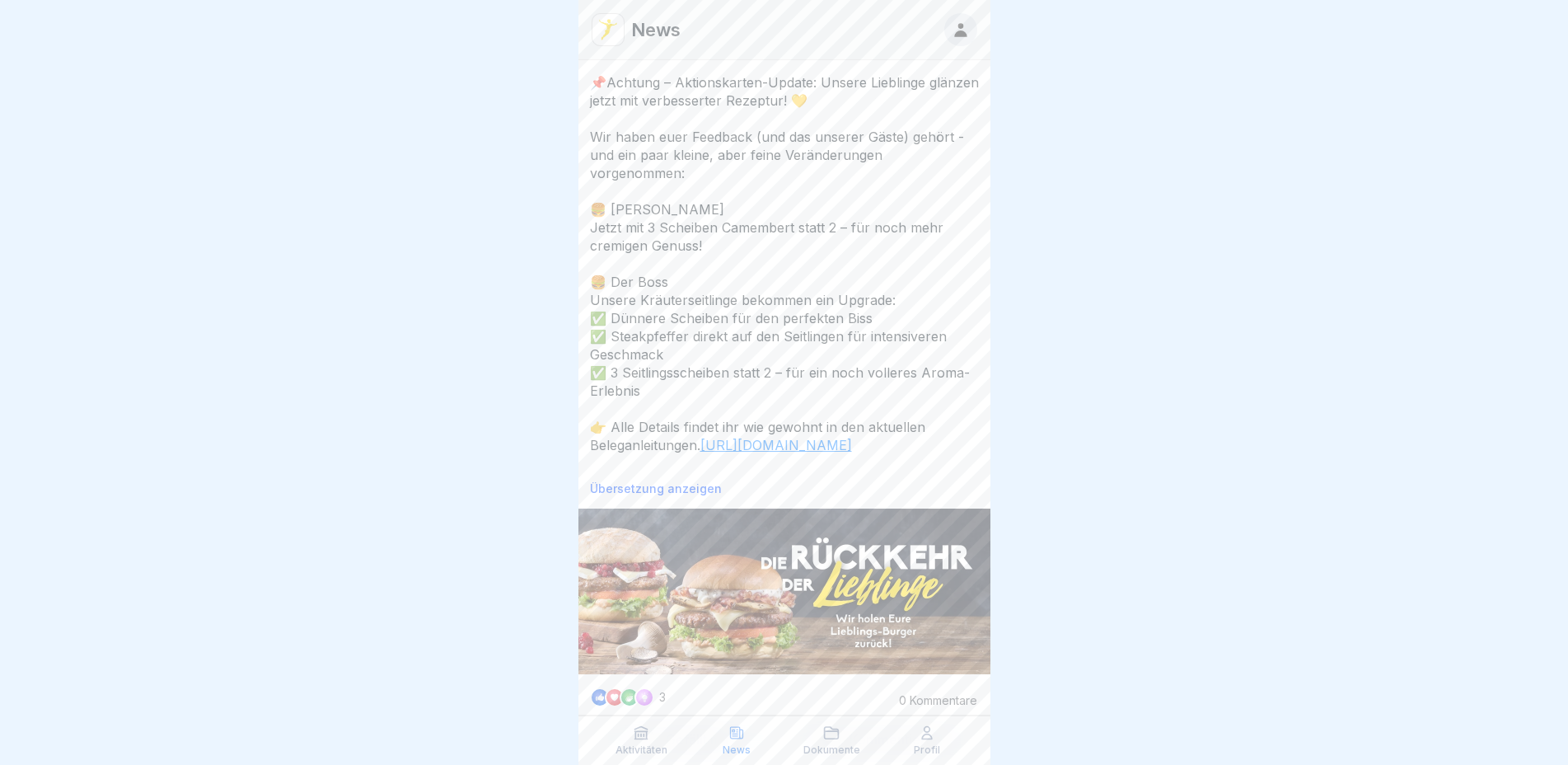
scroll to position [165, 0]
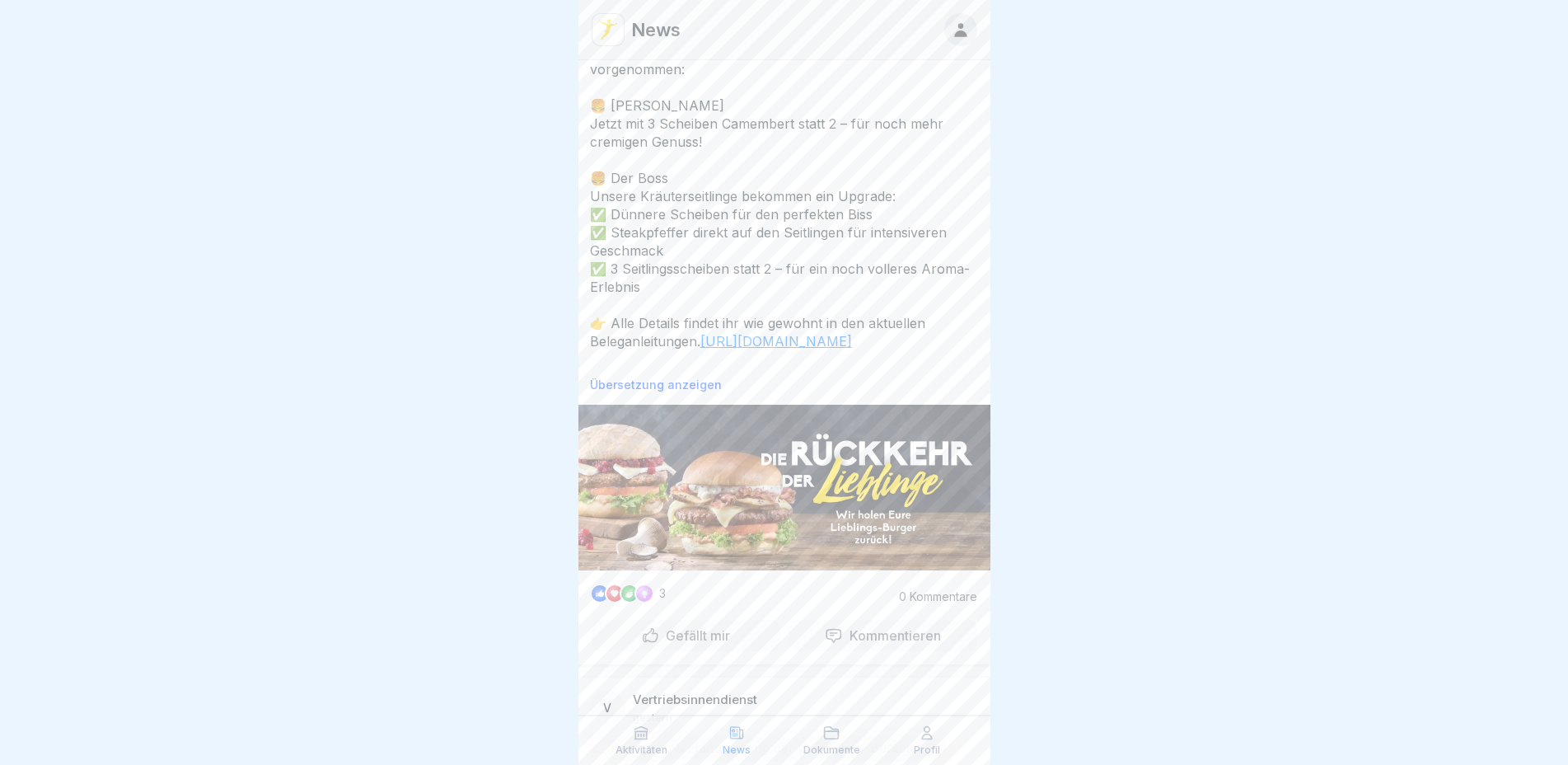
click at [828, 500] on img at bounding box center [784, 487] width 412 height 166
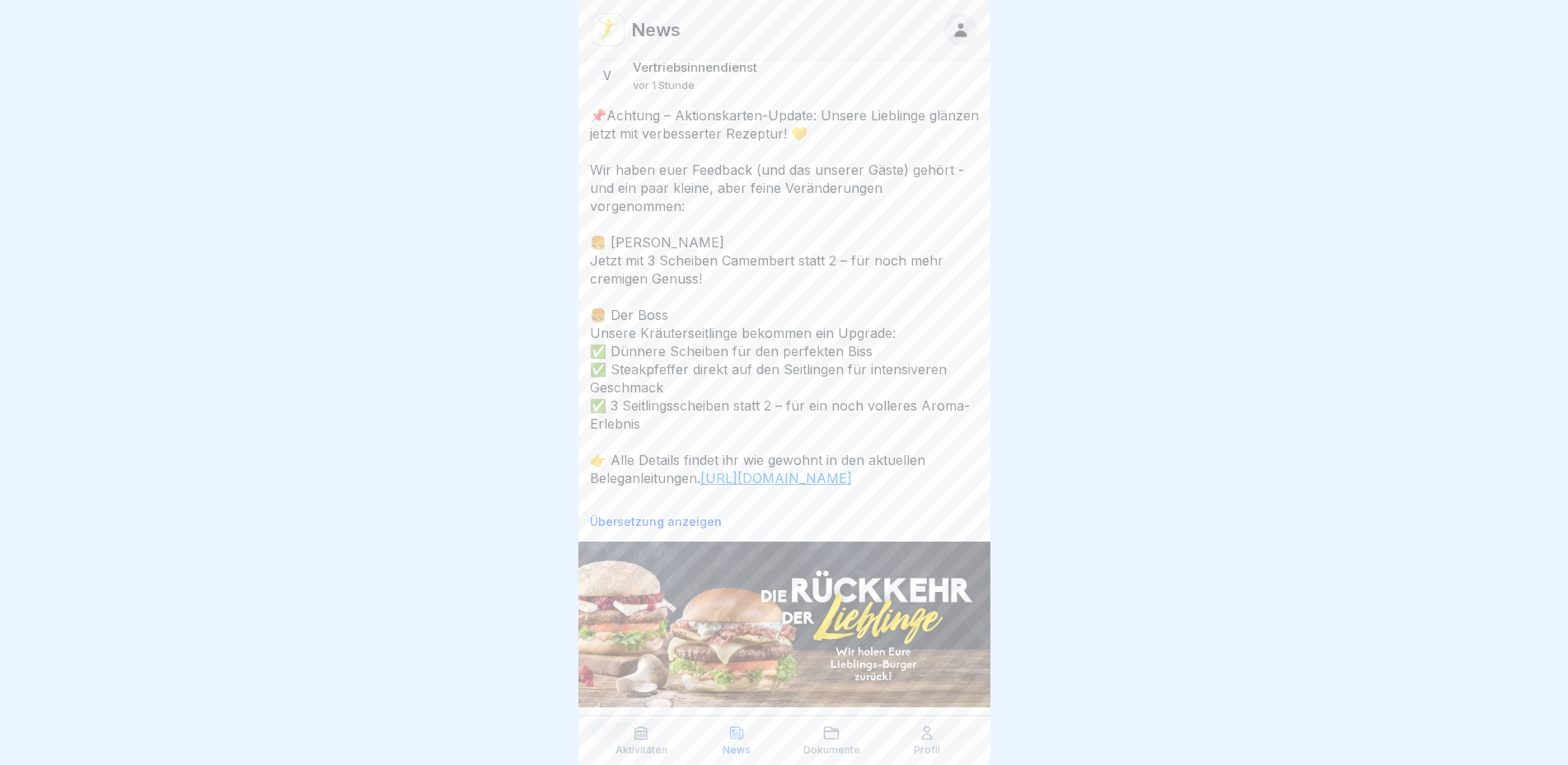
scroll to position [0, 0]
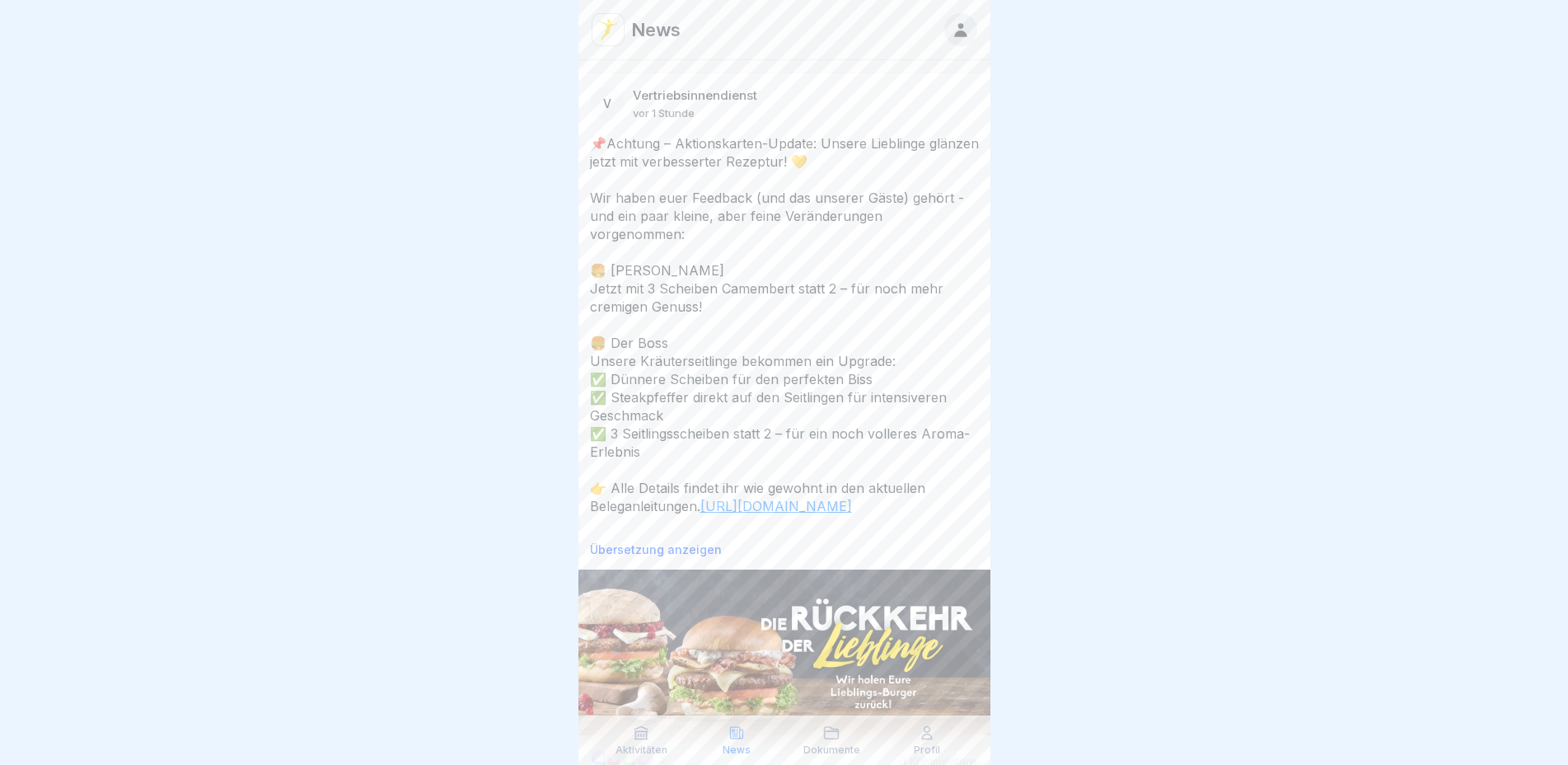
drag, startPoint x: 361, startPoint y: 171, endPoint x: 359, endPoint y: 162, distance: 9.2
click at [360, 169] on div at bounding box center [784, 382] width 1568 height 765
